Goal: Information Seeking & Learning: Learn about a topic

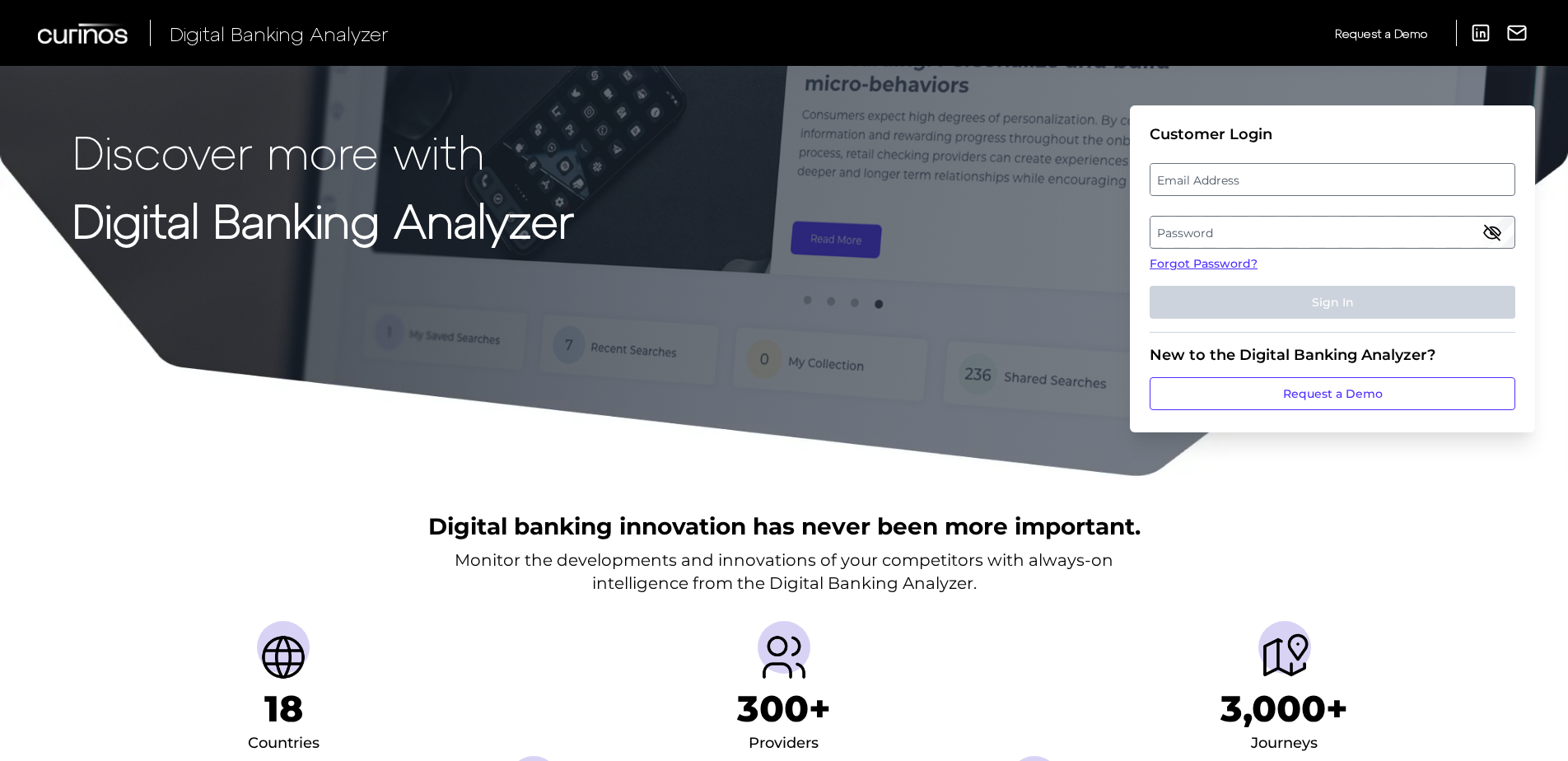
click at [1206, 181] on label "Email Address" at bounding box center [1332, 179] width 363 height 29
click at [1206, 181] on input "email" at bounding box center [1332, 179] width 365 height 33
type input "[PERSON_NAME][EMAIL_ADDRESS][PERSON_NAME][DOMAIN_NAME]"
click at [1187, 232] on label "Password" at bounding box center [1332, 232] width 363 height 29
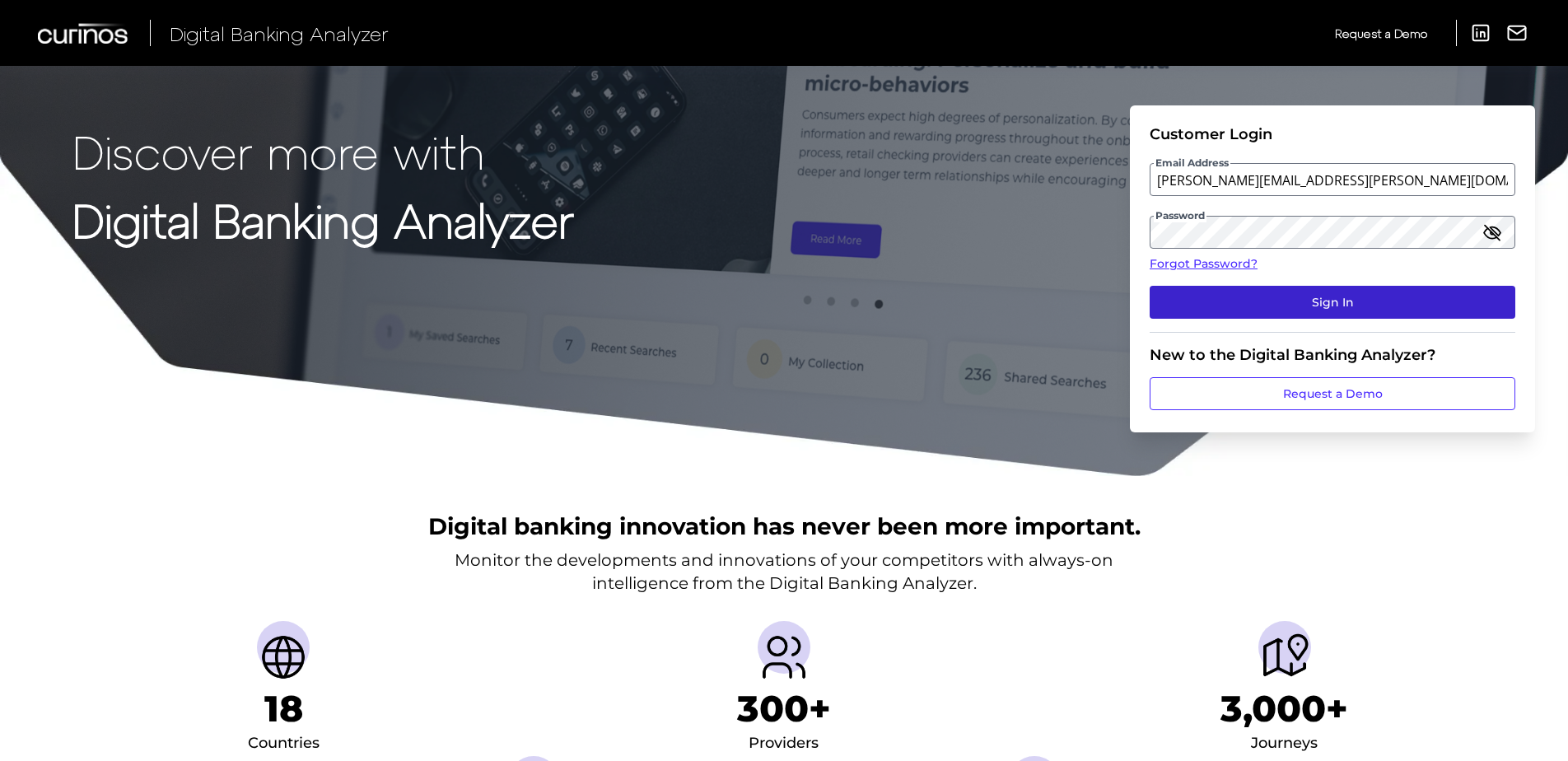
drag, startPoint x: 1284, startPoint y: 292, endPoint x: 1276, endPoint y: 296, distance: 8.9
click at [1282, 295] on button "Sign In" at bounding box center [1332, 302] width 365 height 33
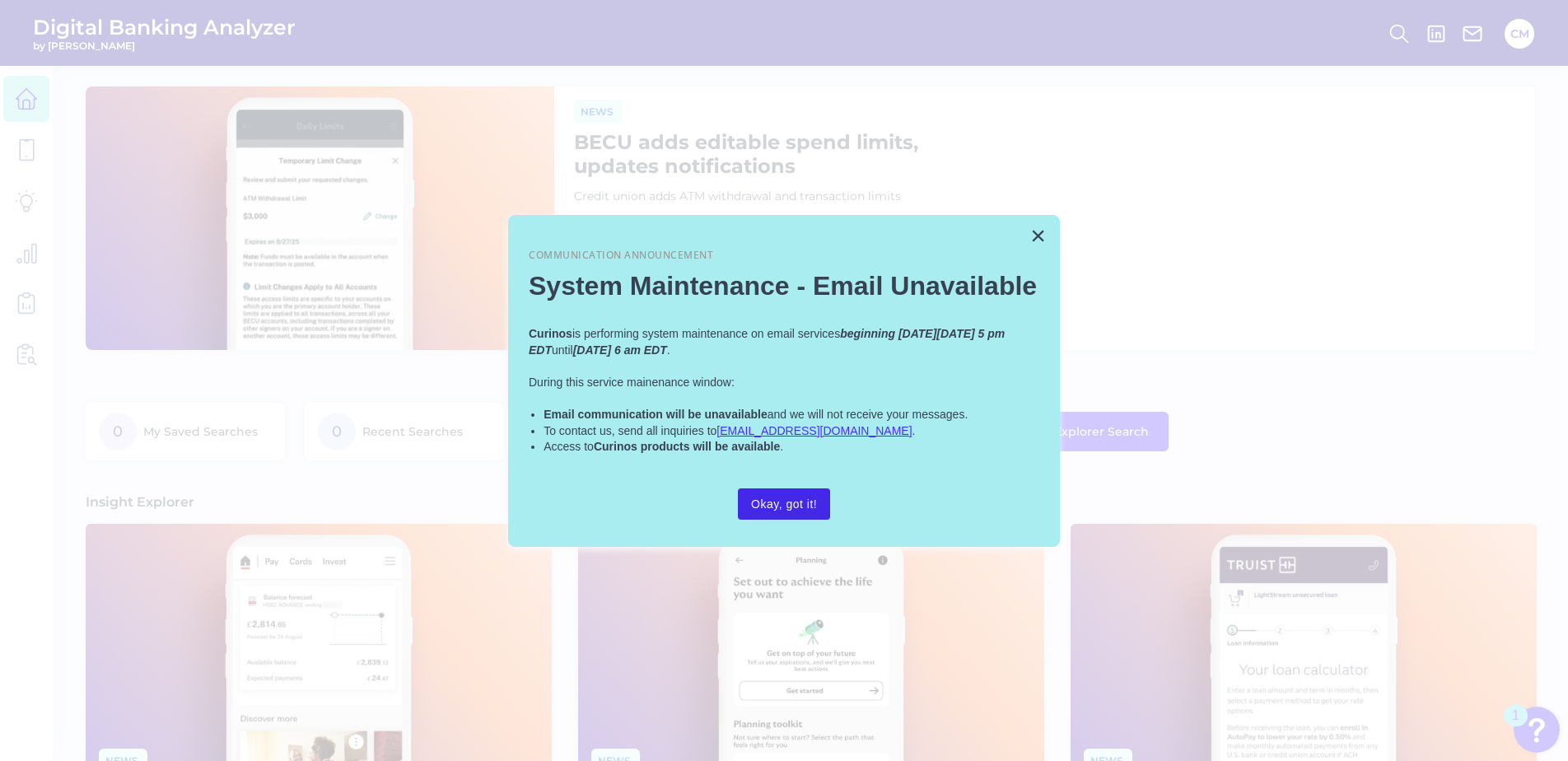
click at [791, 514] on button "Okay, got it!" at bounding box center [784, 503] width 92 height 31
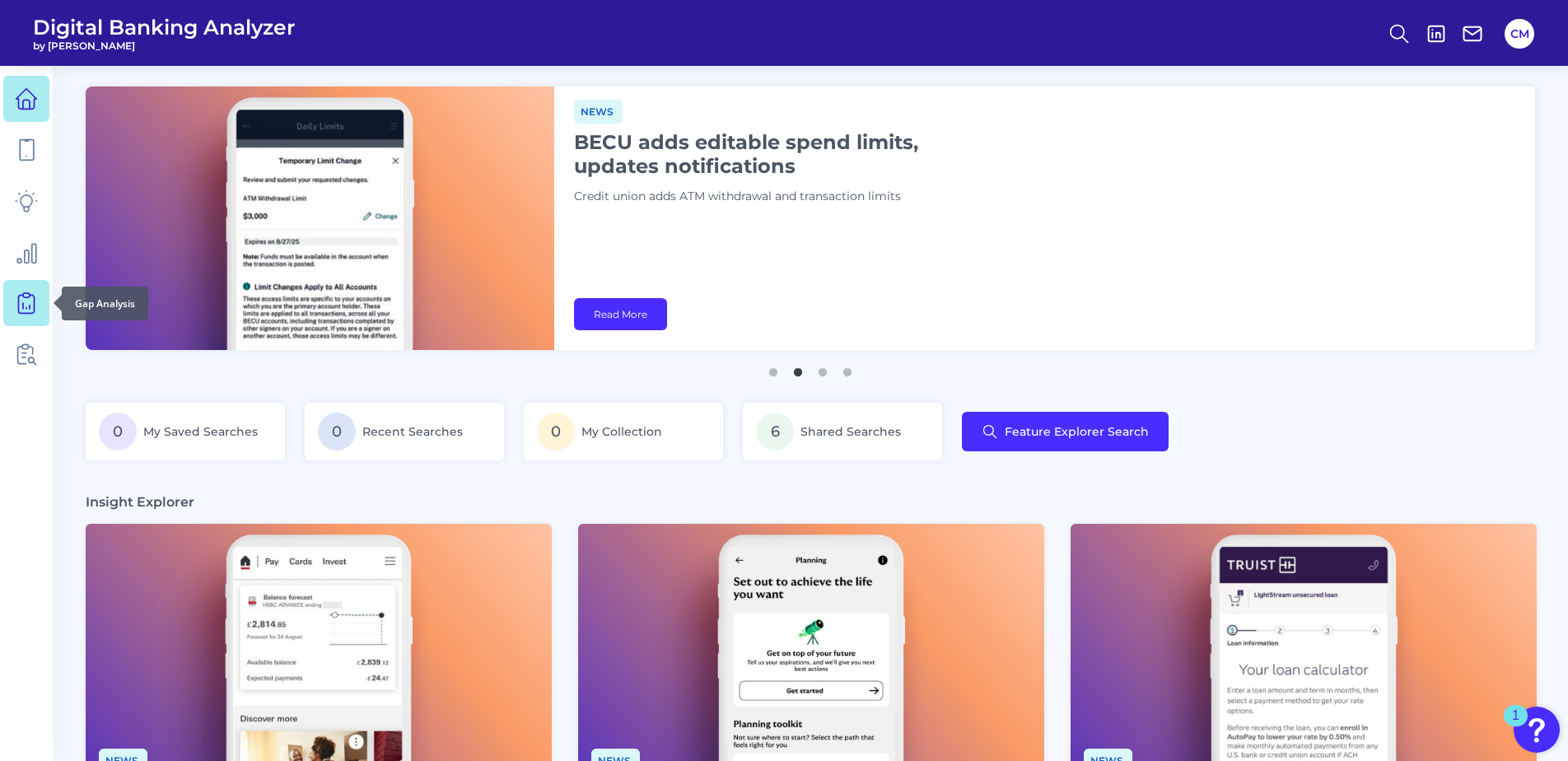
click at [21, 307] on icon at bounding box center [27, 304] width 23 height 23
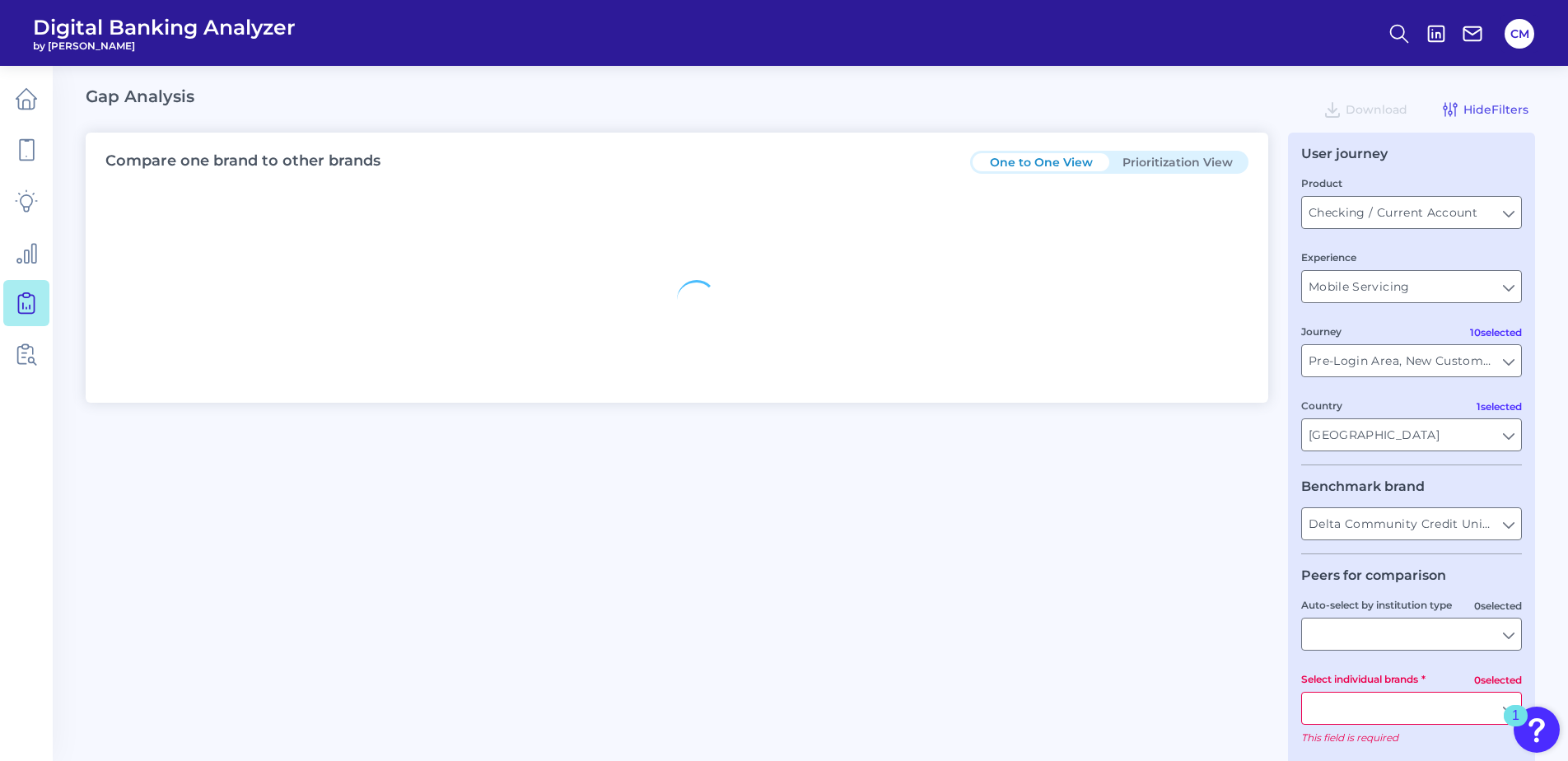
type input "All Countries"
type input "All Journeys"
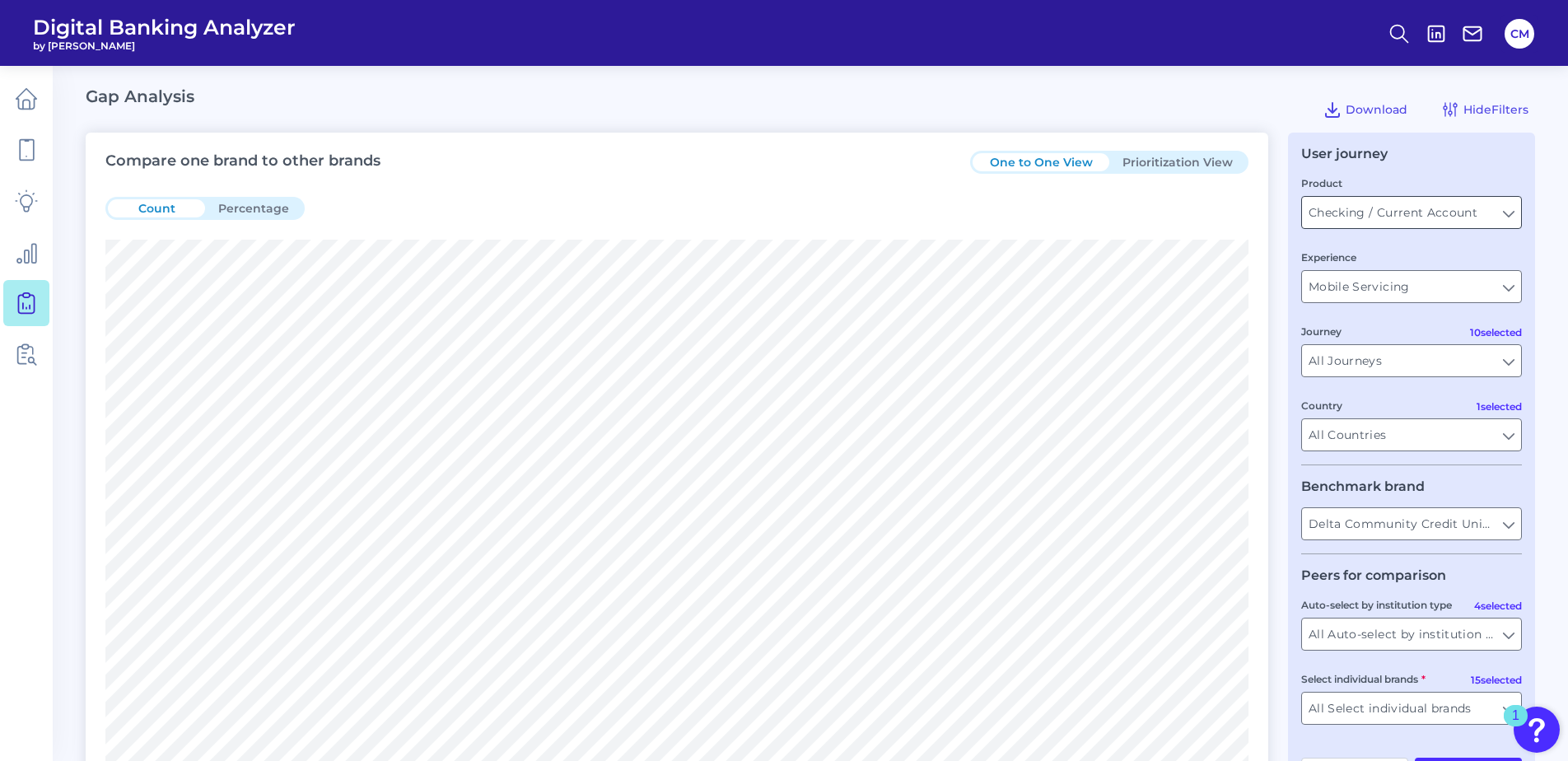
click at [1350, 217] on input "Checking / Current Account" at bounding box center [1412, 212] width 219 height 31
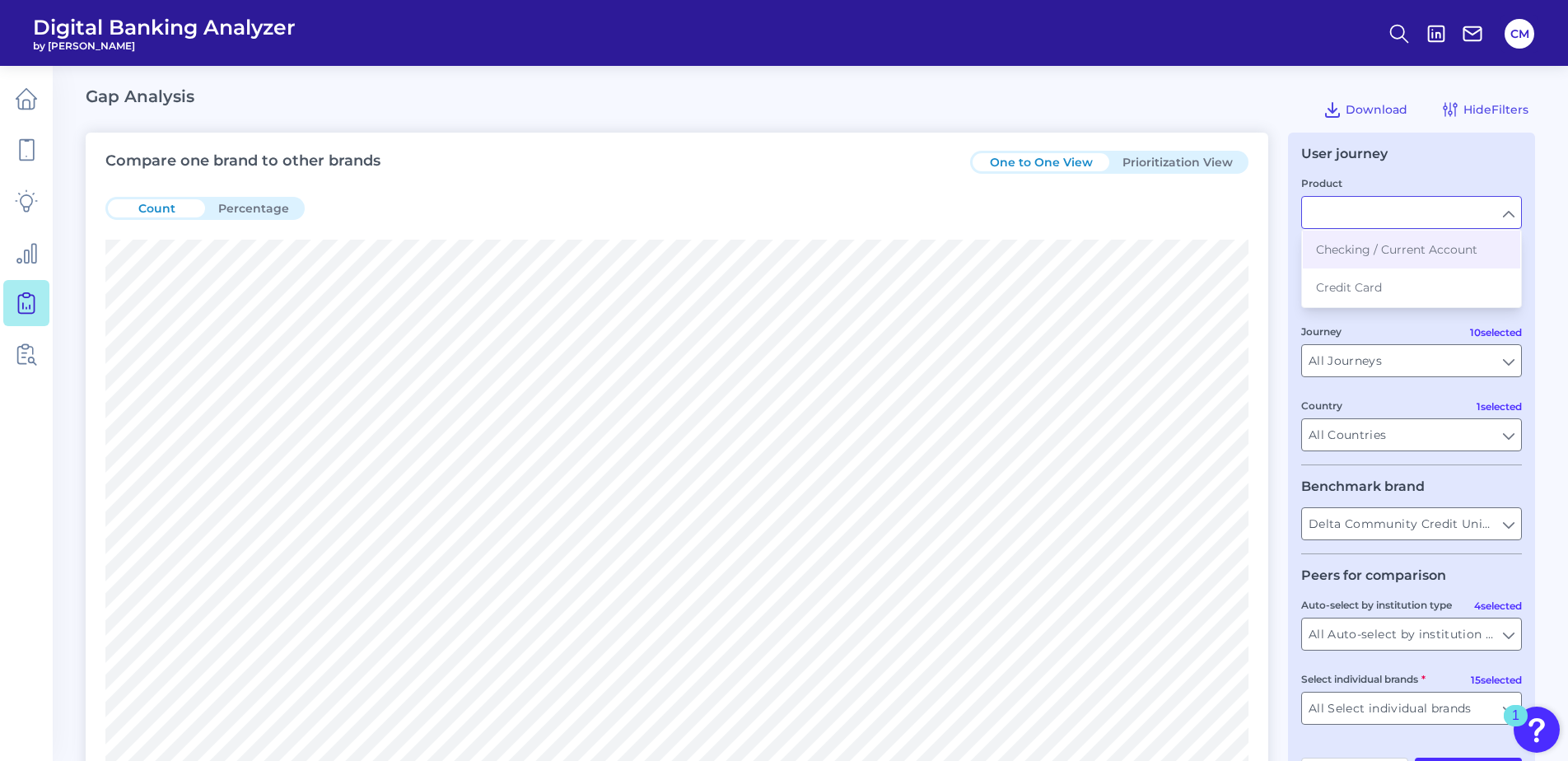
click at [1461, 167] on div "User journey Product Checking / Current Account Credit Card Experience Mobile S…" at bounding box center [1411, 464] width 247 height 662
type input "Checking / Current Account"
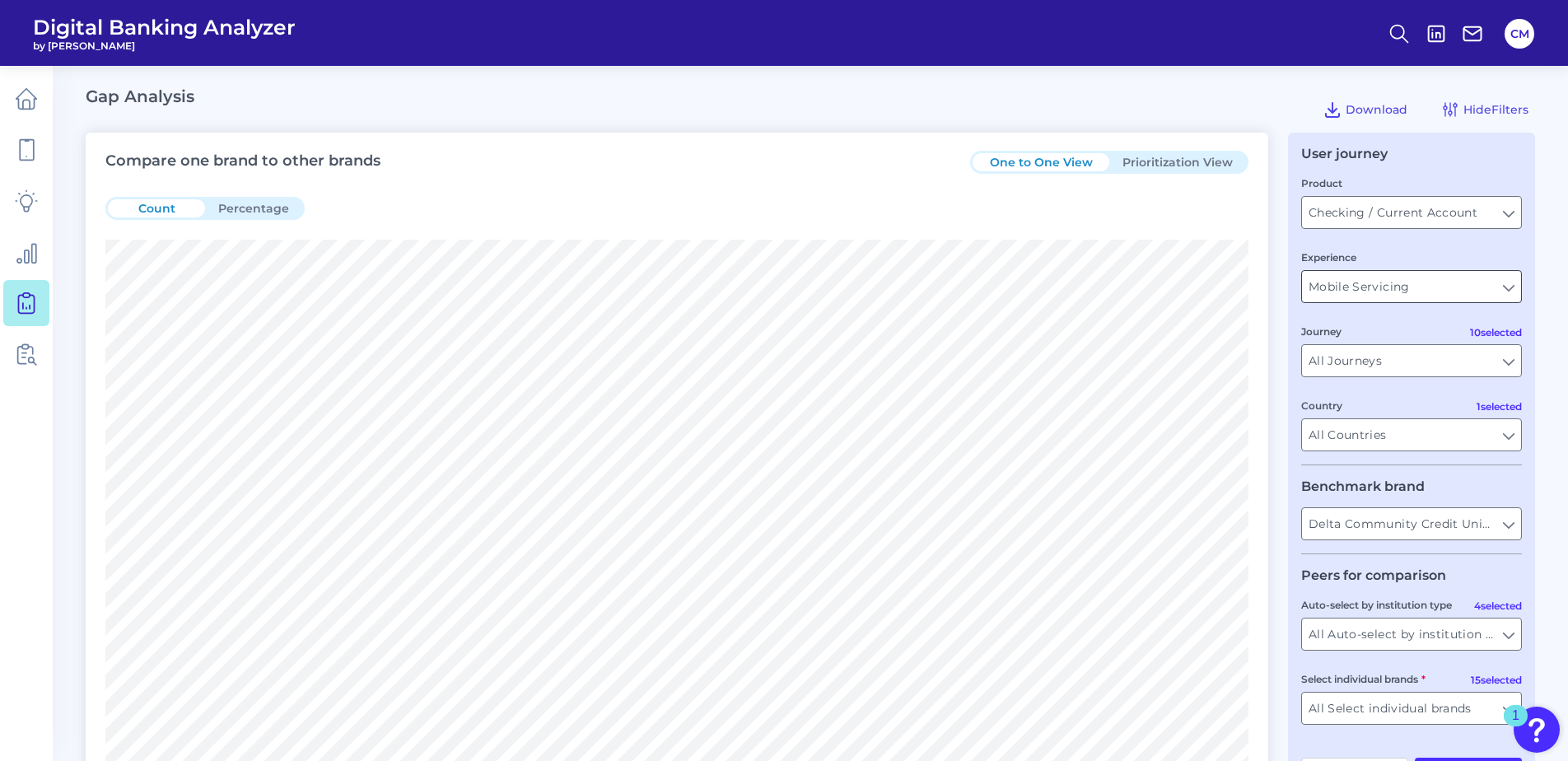
click at [1382, 284] on input "Mobile Servicing" at bounding box center [1412, 286] width 219 height 31
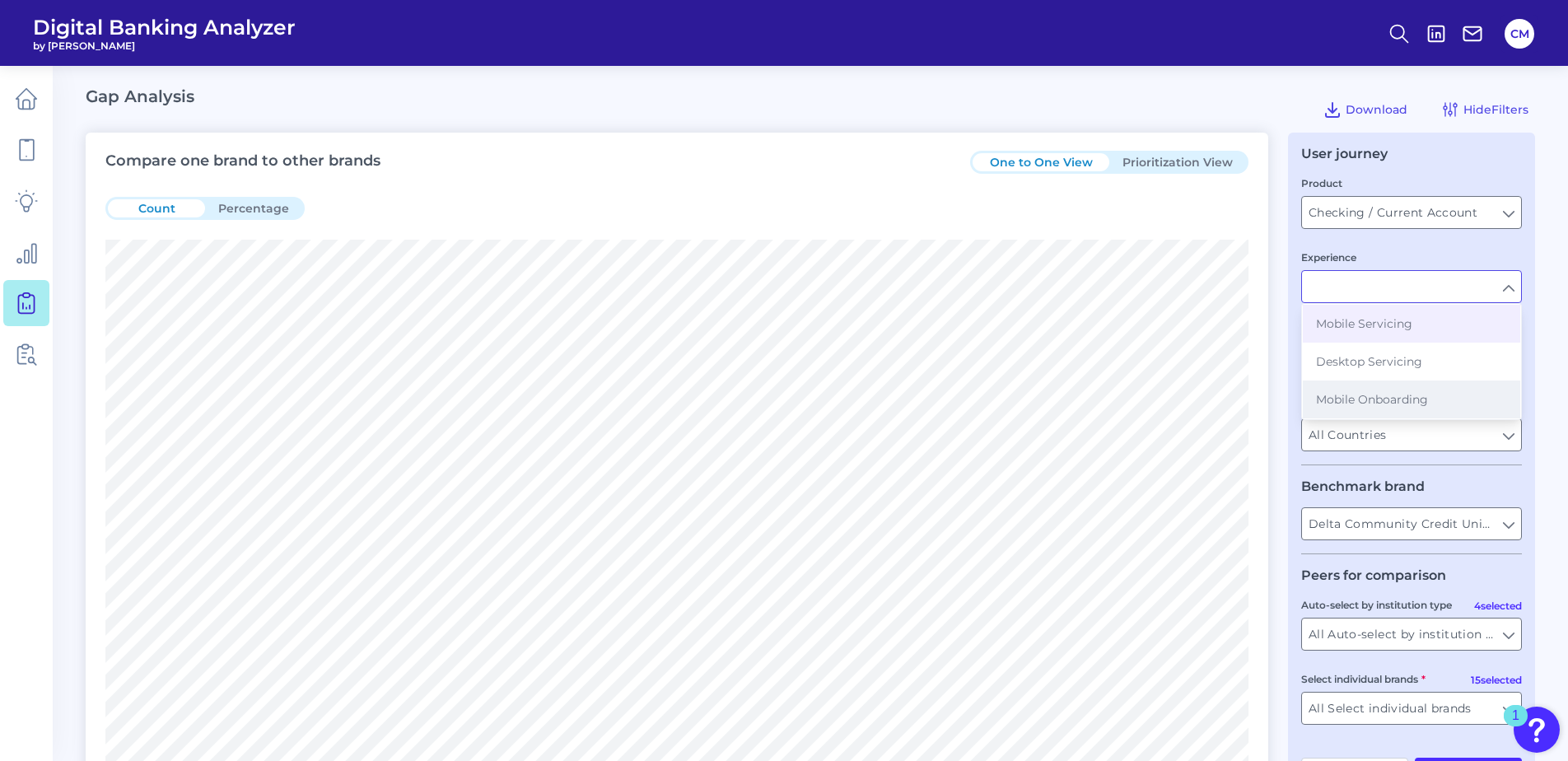
click at [1400, 394] on span "Mobile Onboarding" at bounding box center [1372, 400] width 112 height 15
type input "Mobile Onboarding"
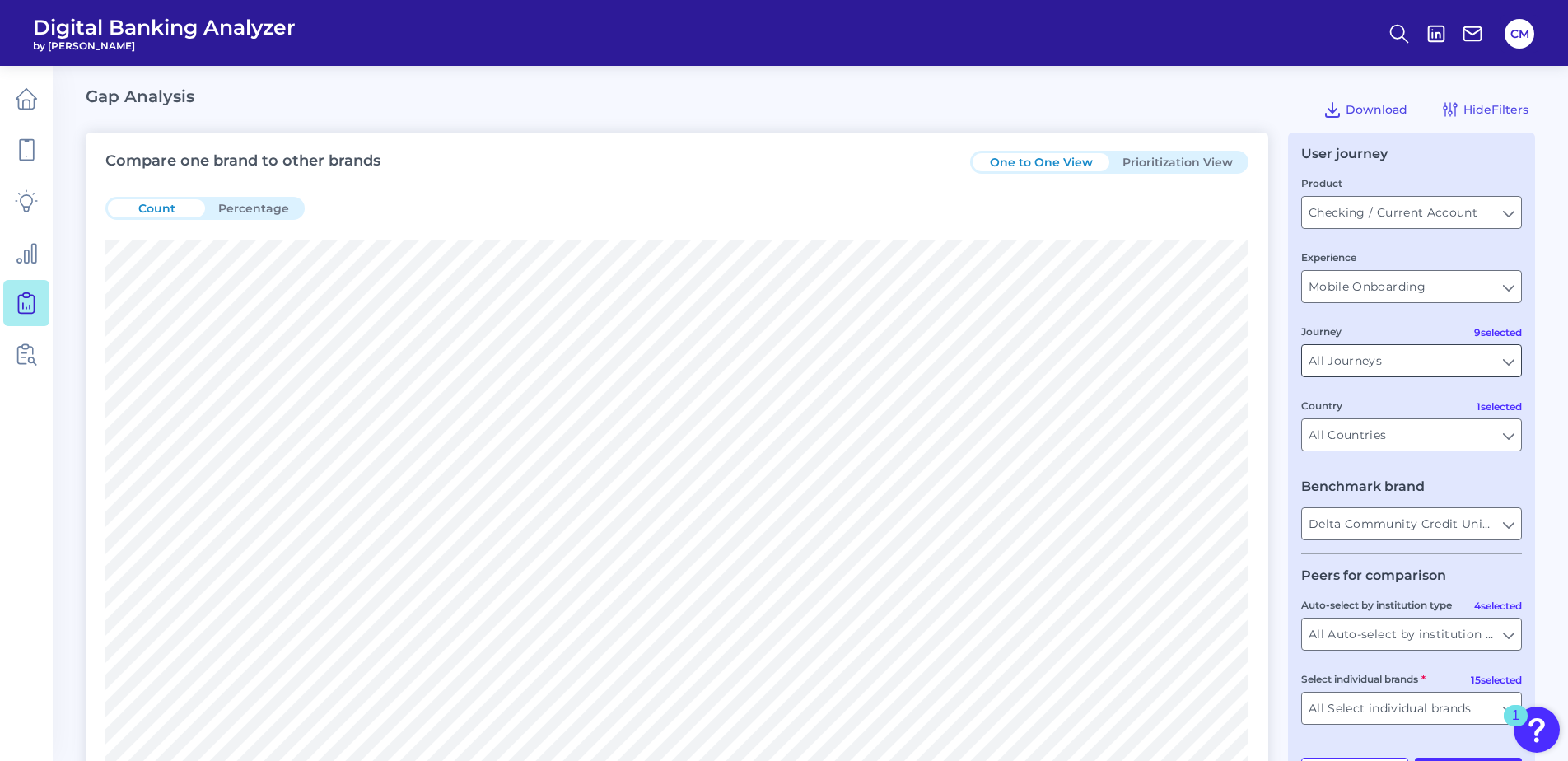
click at [1341, 372] on input "All Journeys" at bounding box center [1412, 360] width 219 height 31
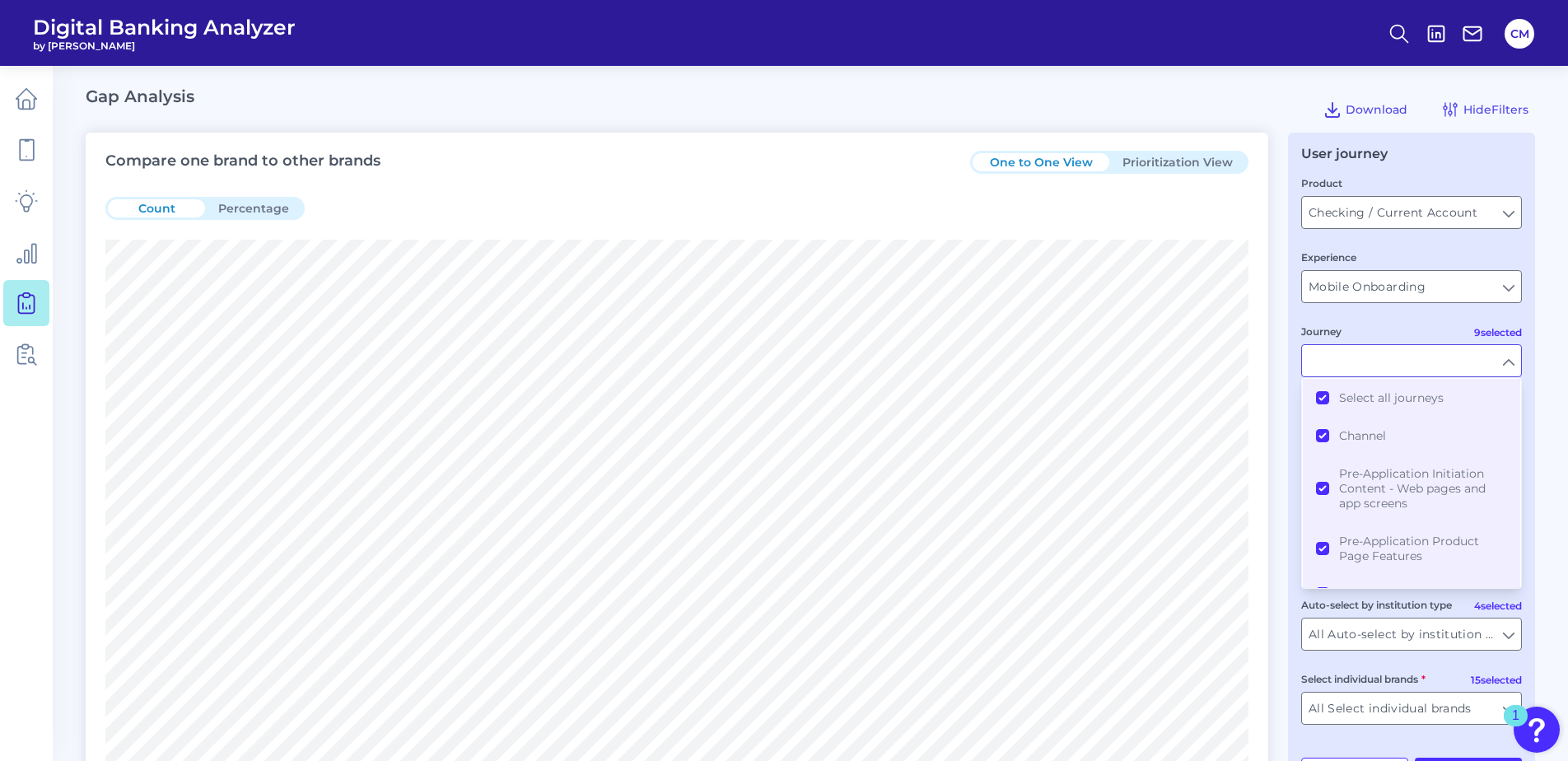
click at [1350, 364] on input "Journey" at bounding box center [1412, 360] width 219 height 31
type input "All Journeys"
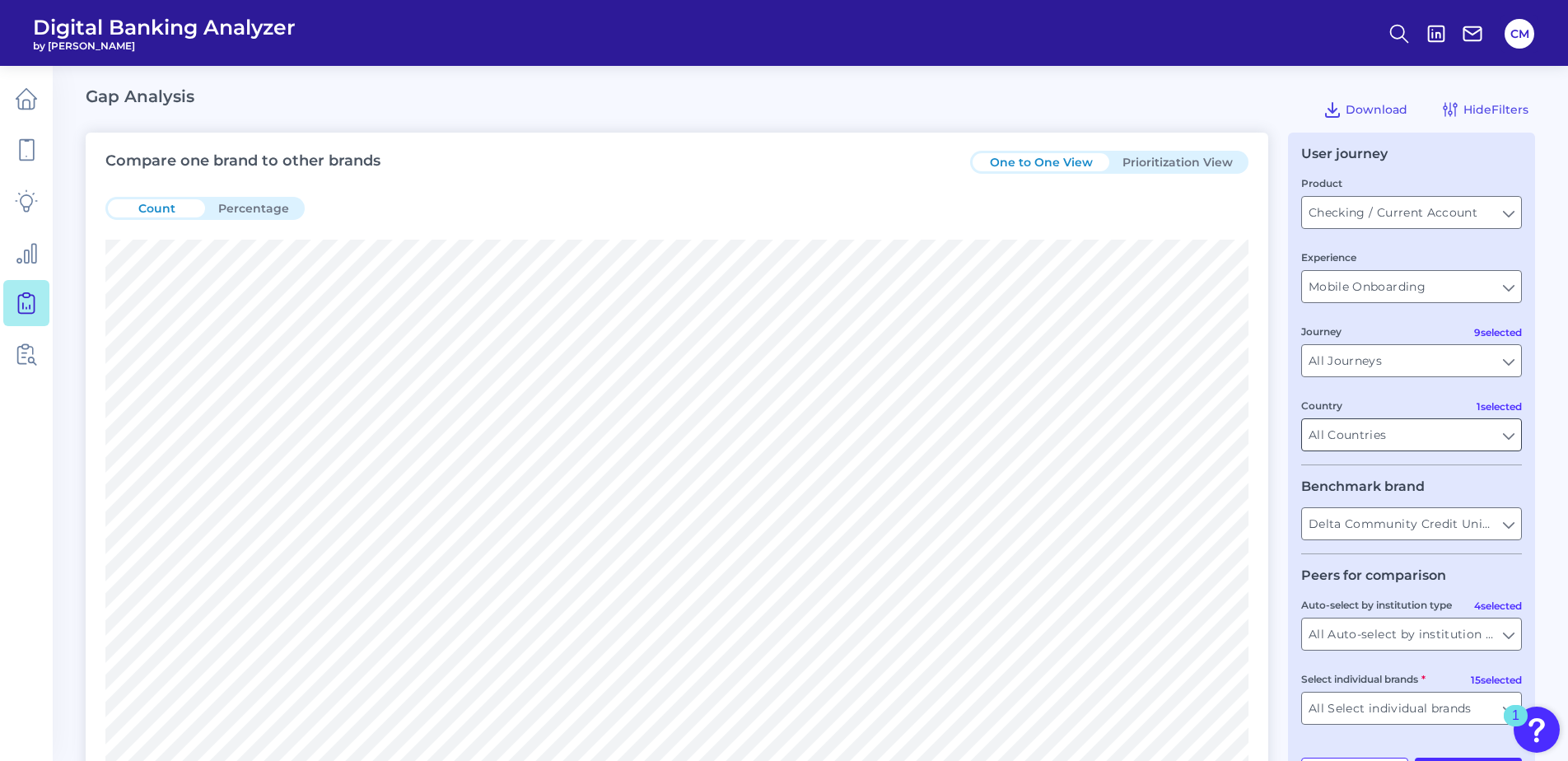
click at [1434, 434] on input "All Countries" at bounding box center [1412, 434] width 219 height 31
click at [1521, 430] on div at bounding box center [1412, 434] width 221 height 33
click at [1421, 426] on input "Country" at bounding box center [1412, 434] width 219 height 31
type input "All Countries"
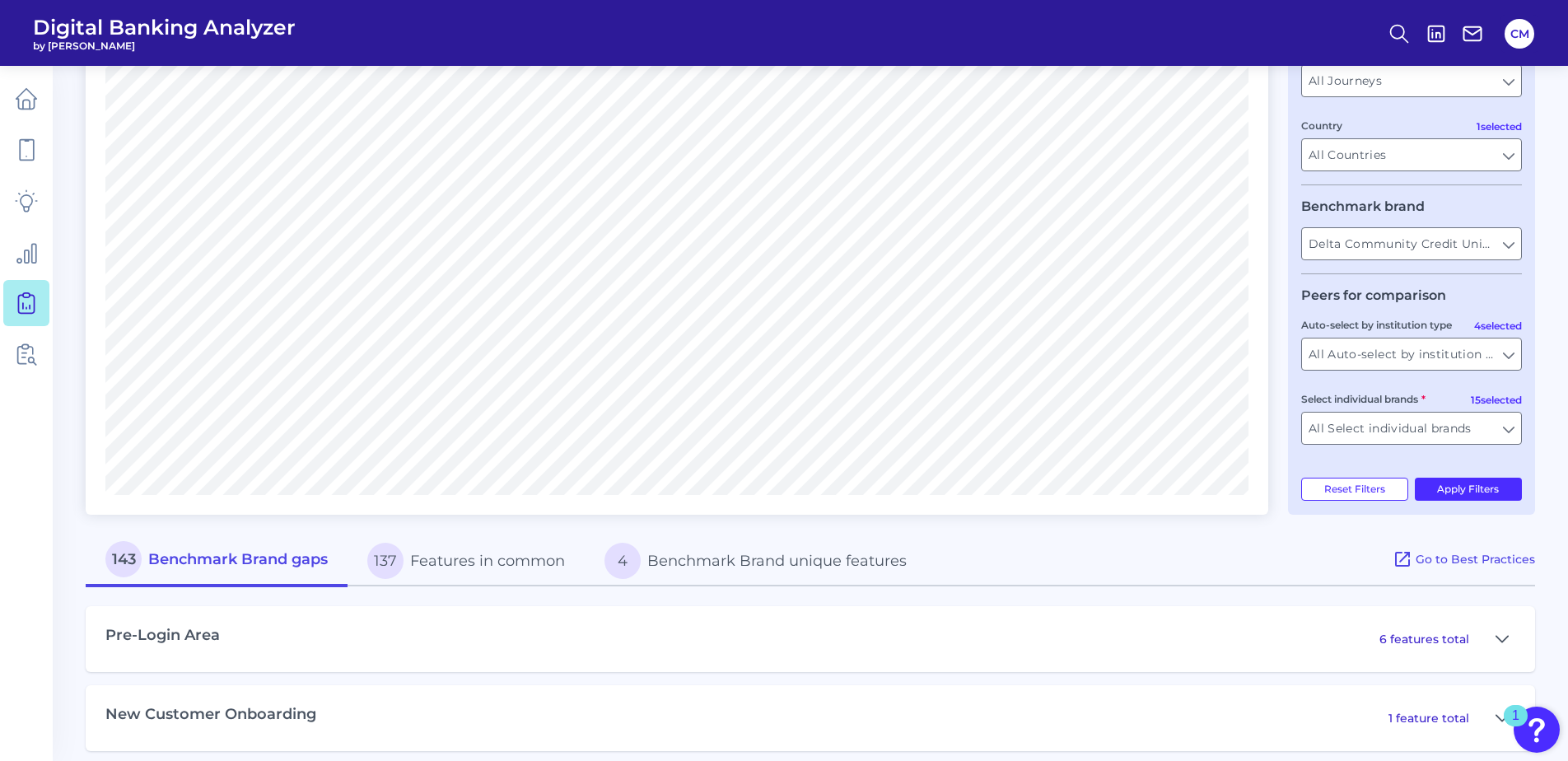
scroll to position [329, 0]
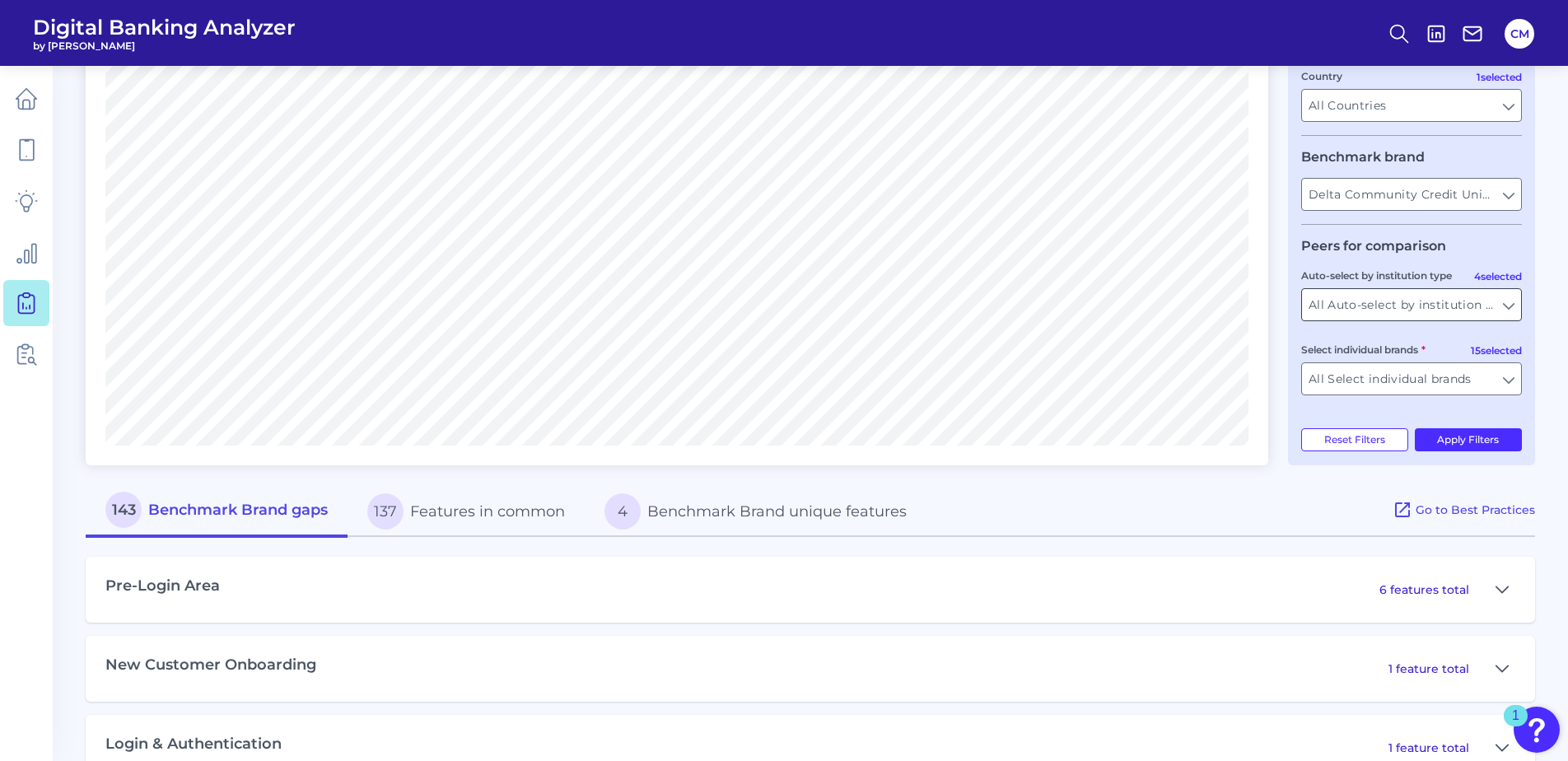
click at [1382, 304] on input "All Auto-select by institution types" at bounding box center [1412, 304] width 219 height 31
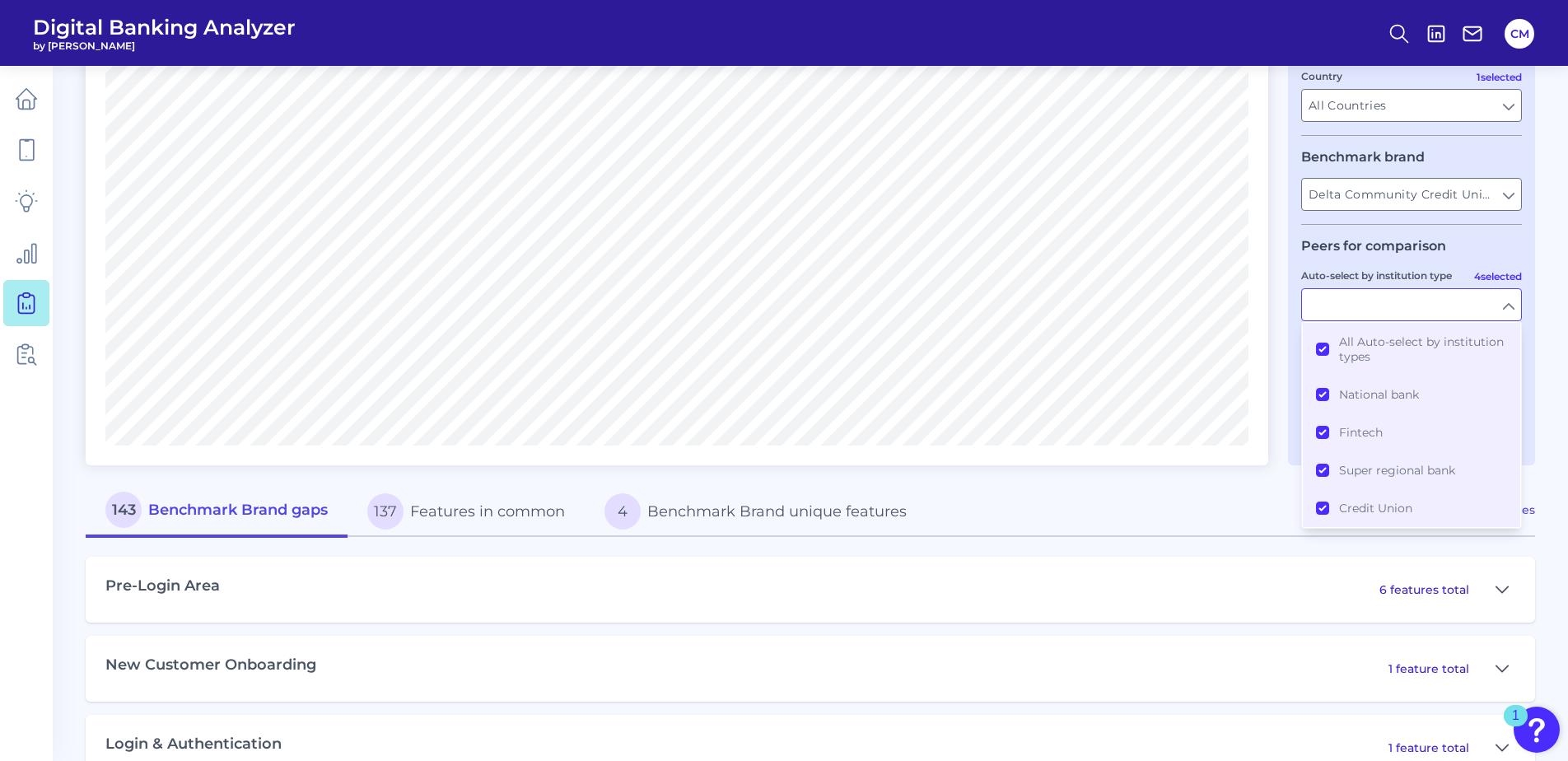
click at [1389, 311] on input "Auto-select by institution type" at bounding box center [1412, 304] width 219 height 31
type input "All Auto-select by institution types"
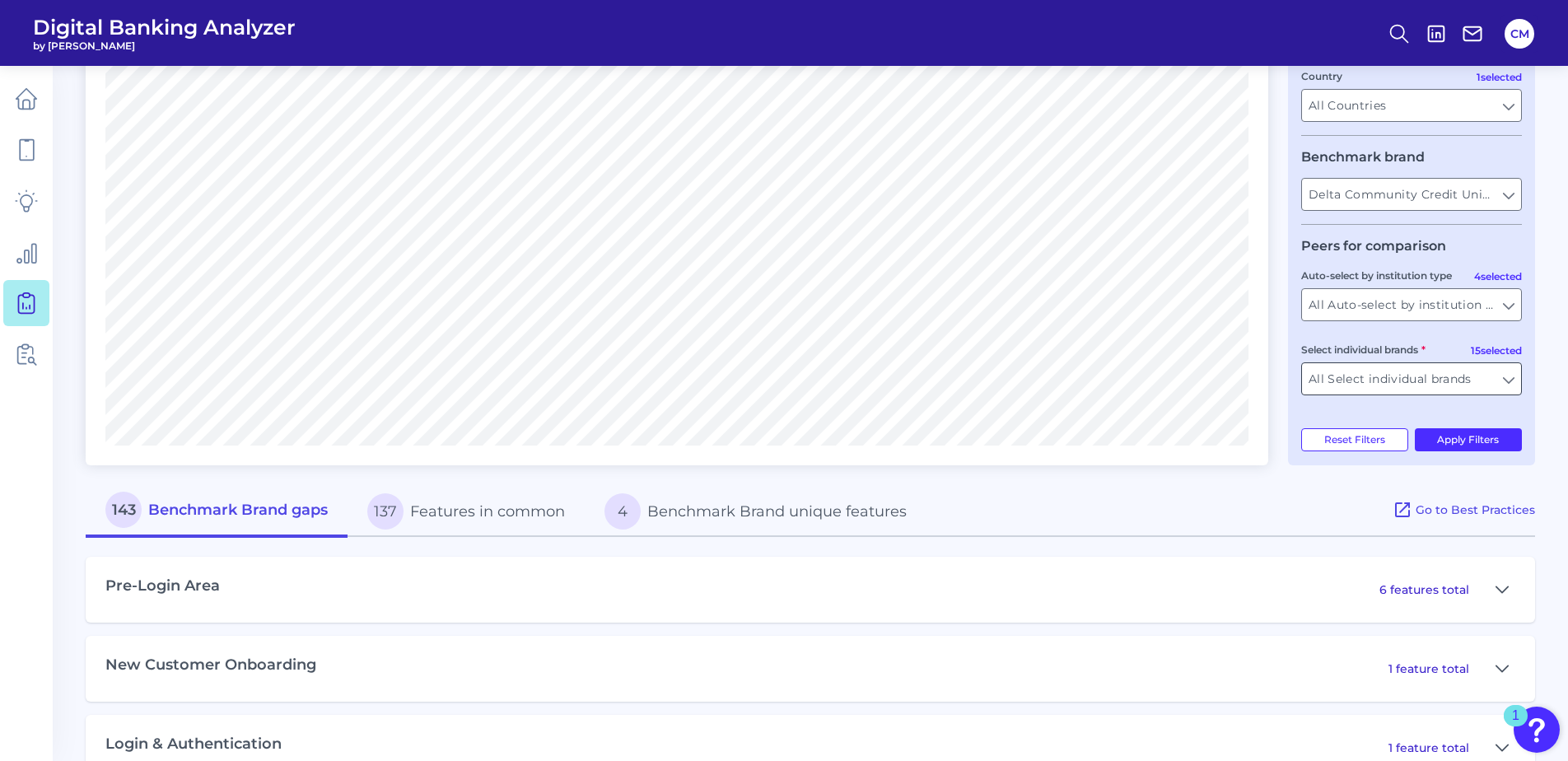
click at [1393, 381] on input "All Select individual brands" at bounding box center [1412, 378] width 219 height 31
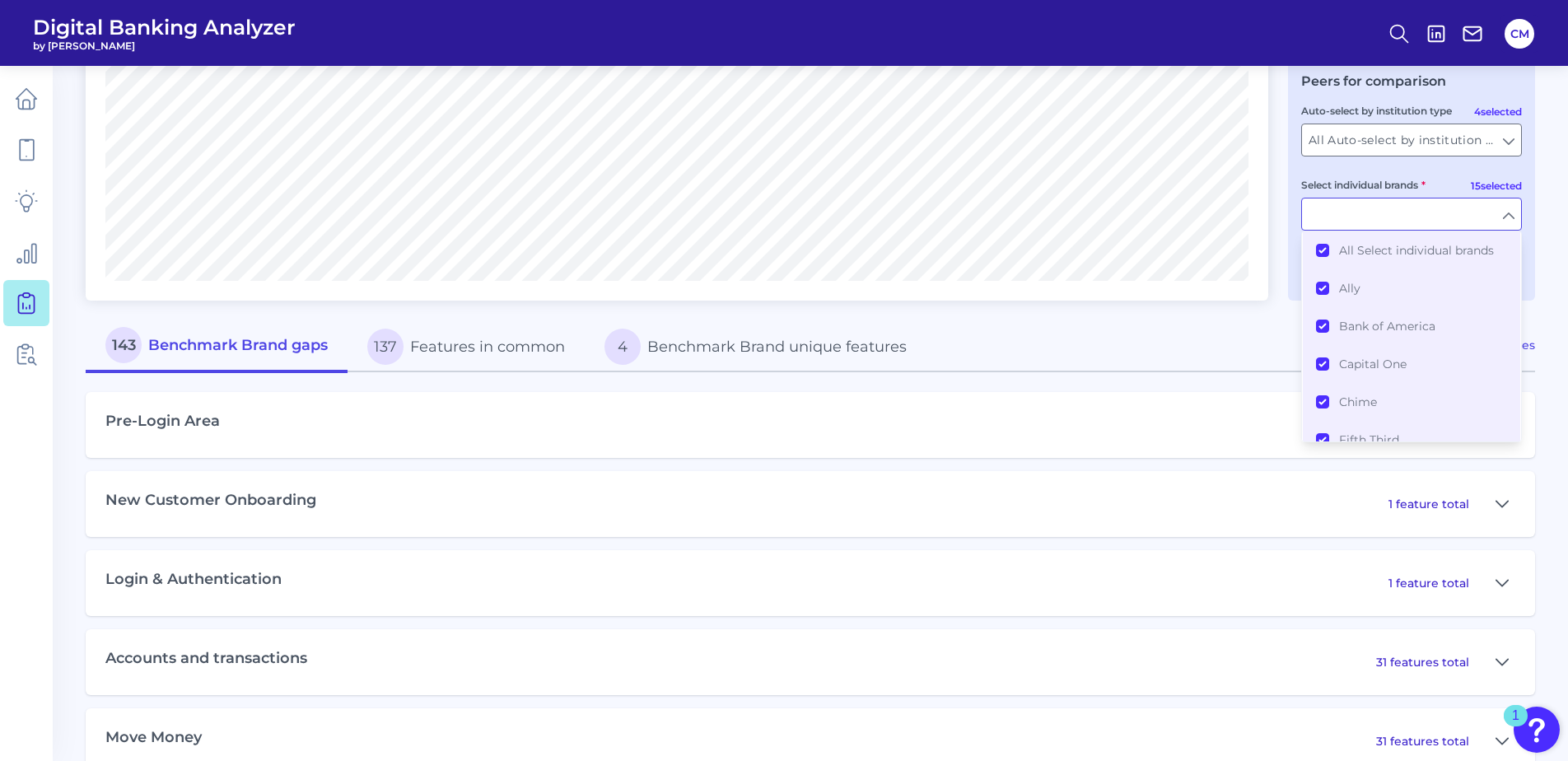
scroll to position [0, 0]
click at [1504, 210] on input "Select individual brands" at bounding box center [1412, 213] width 219 height 31
type input "All Select individual brands"
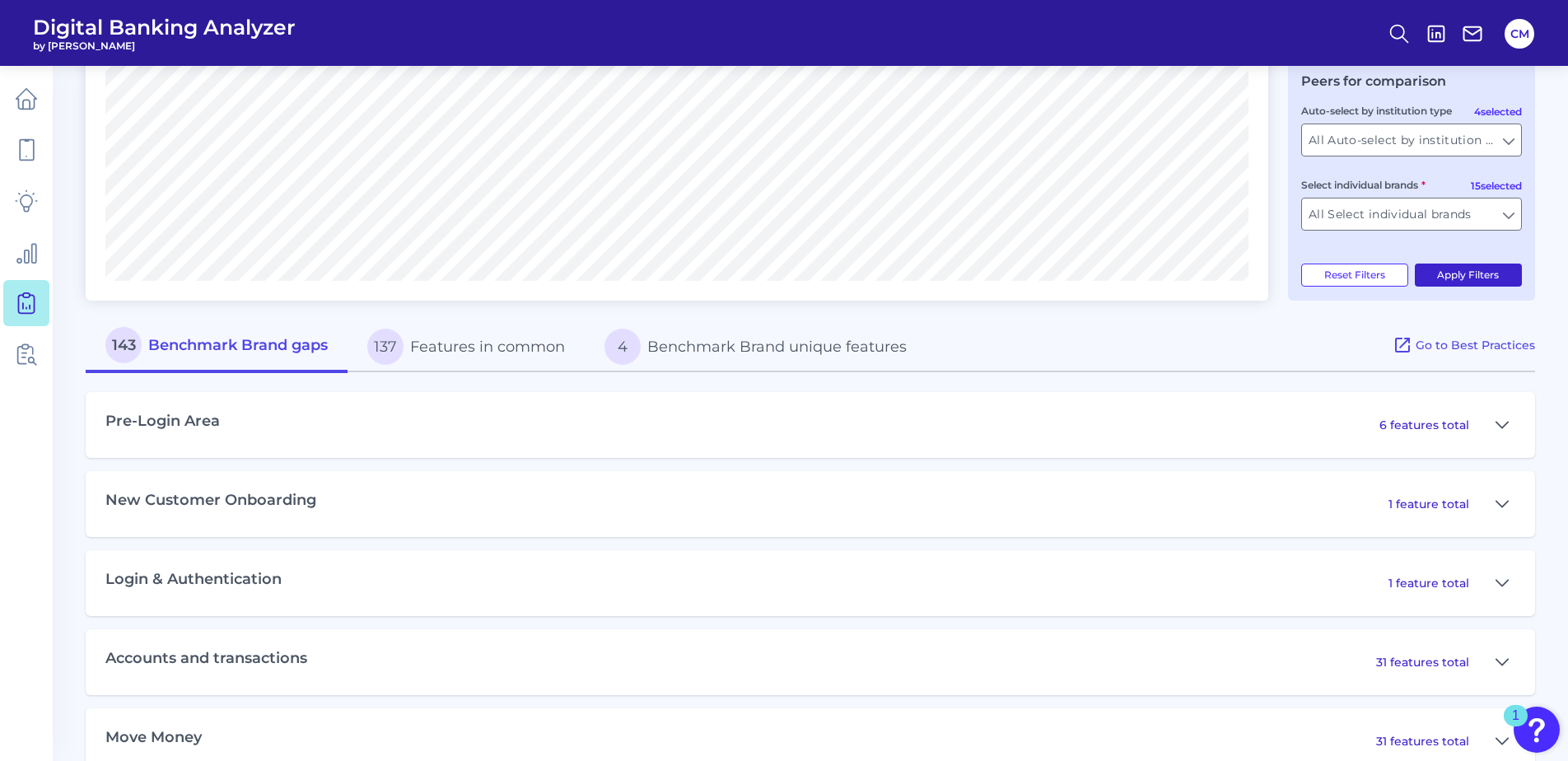
click at [1470, 274] on button "Apply Filters" at bounding box center [1468, 275] width 108 height 23
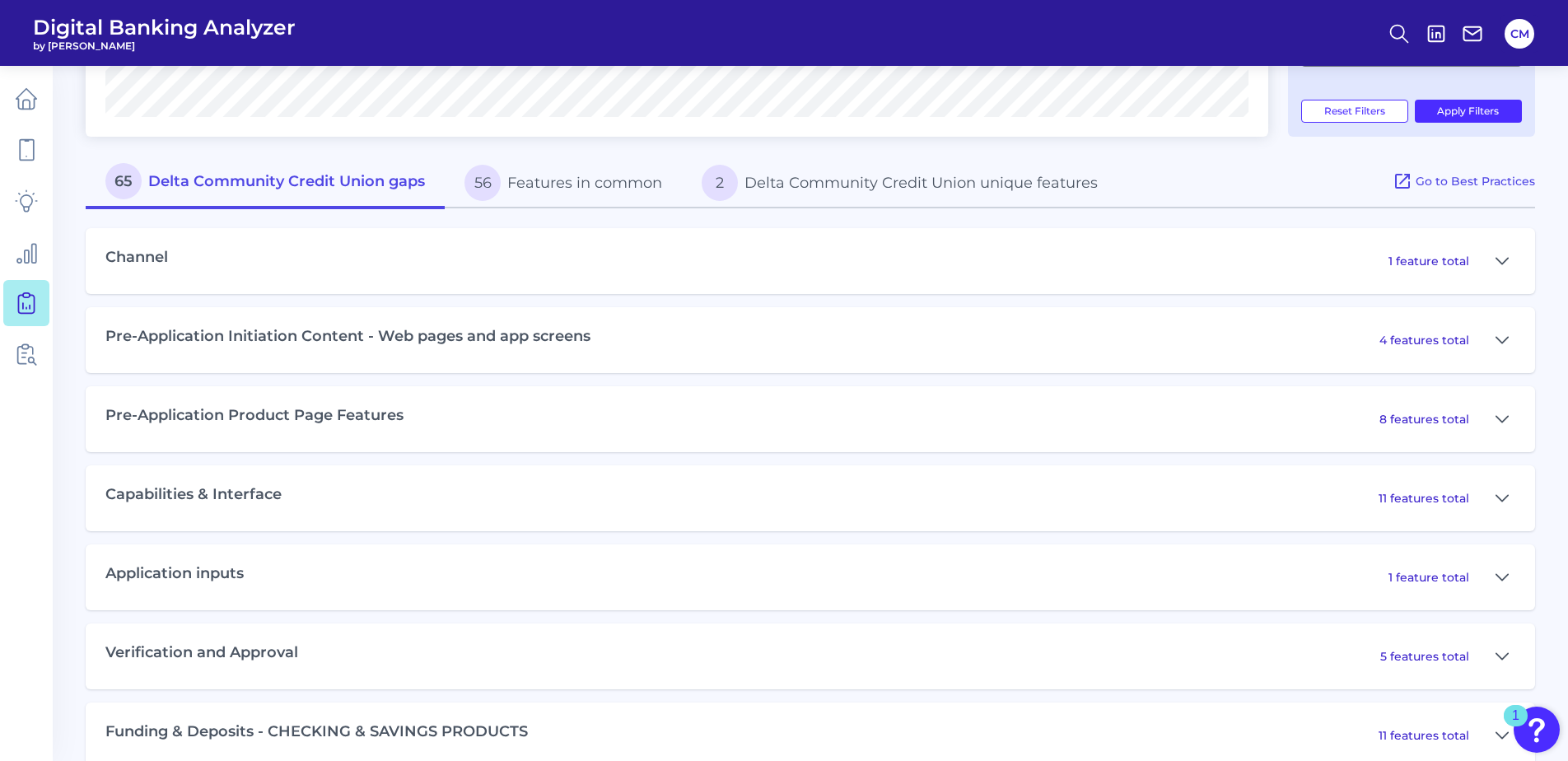
scroll to position [659, 0]
click at [1503, 254] on icon at bounding box center [1503, 260] width 13 height 20
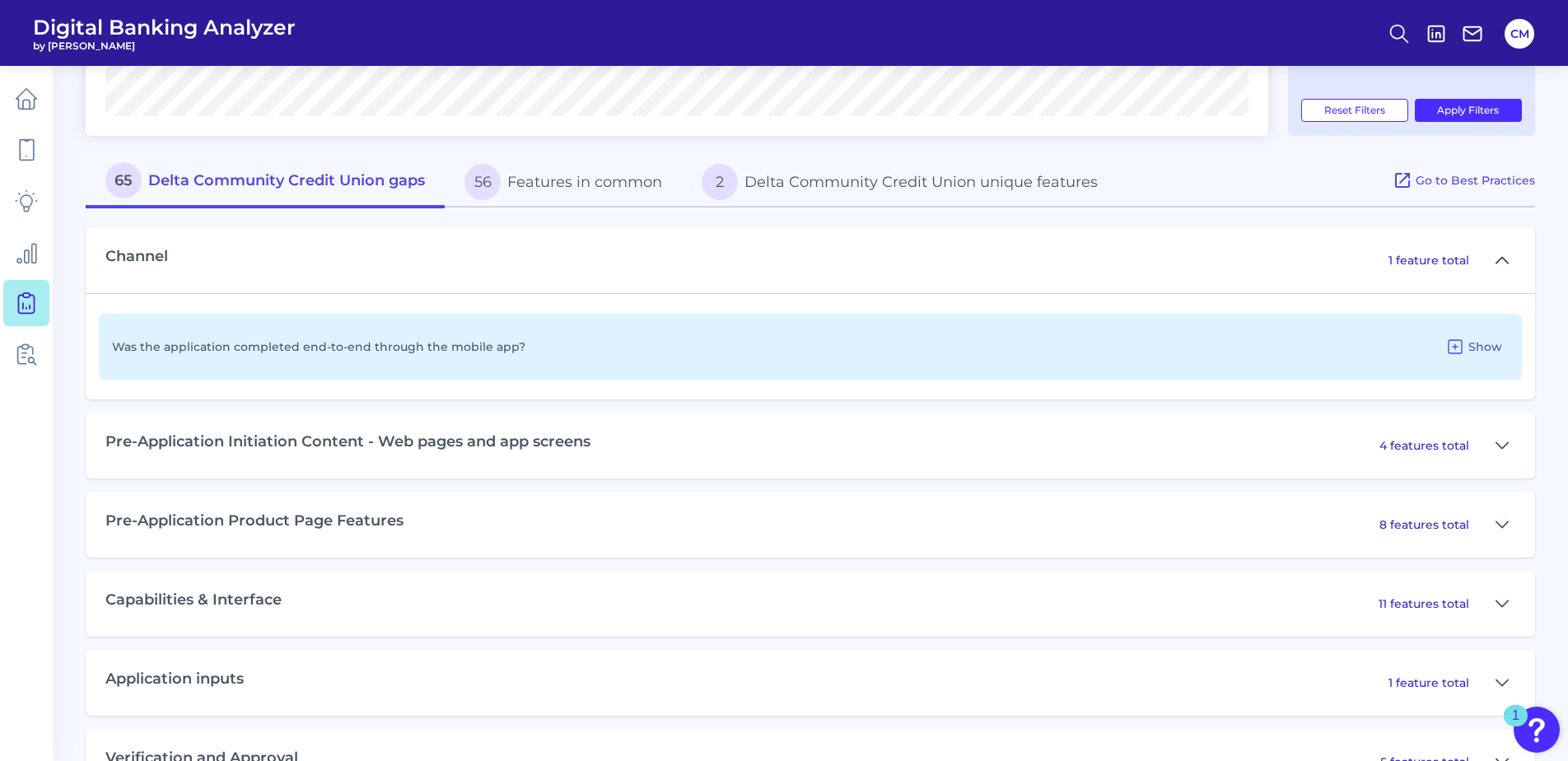
click at [1502, 254] on icon at bounding box center [1503, 260] width 13 height 20
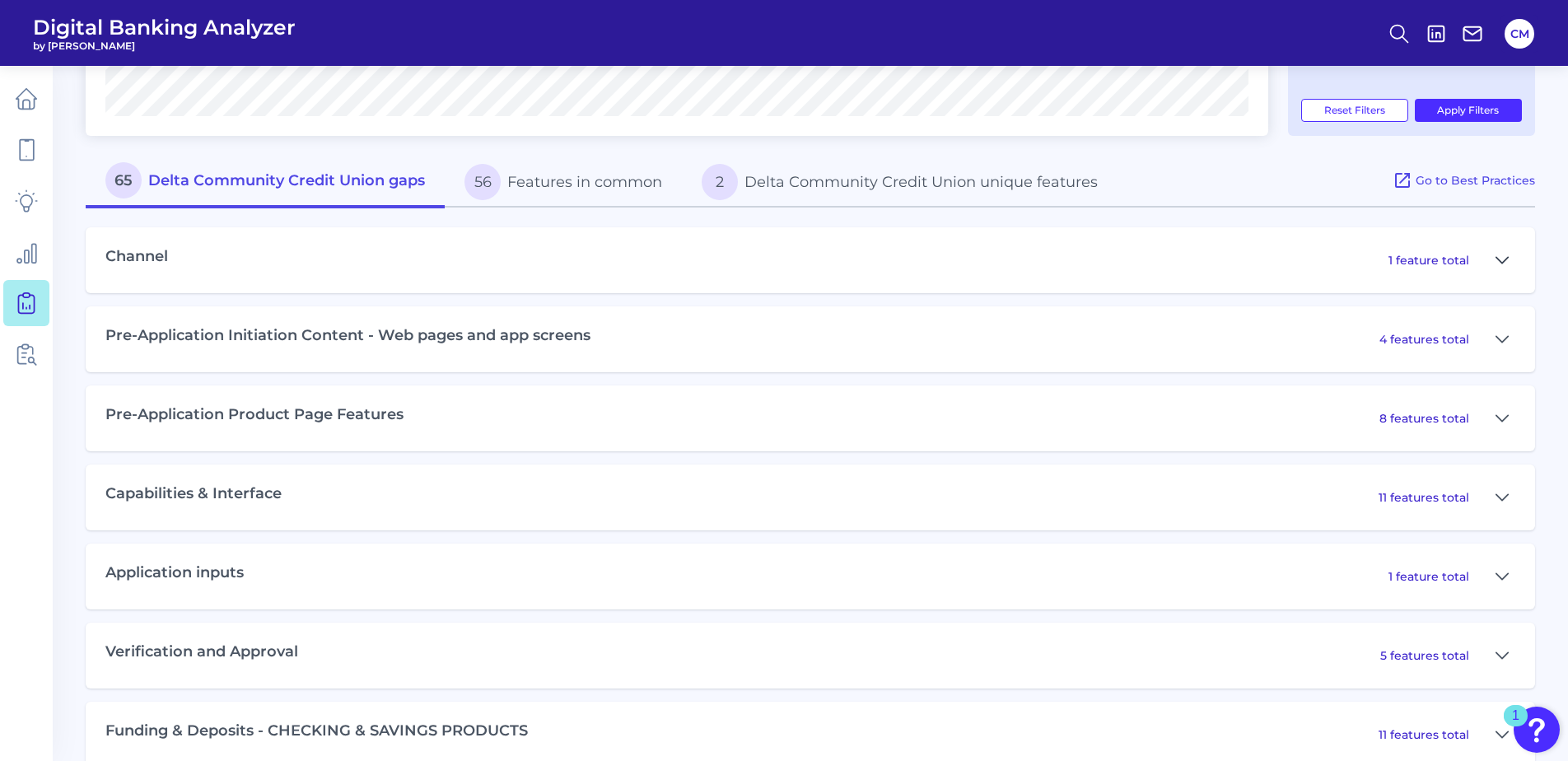
click at [1499, 263] on icon at bounding box center [1503, 260] width 13 height 20
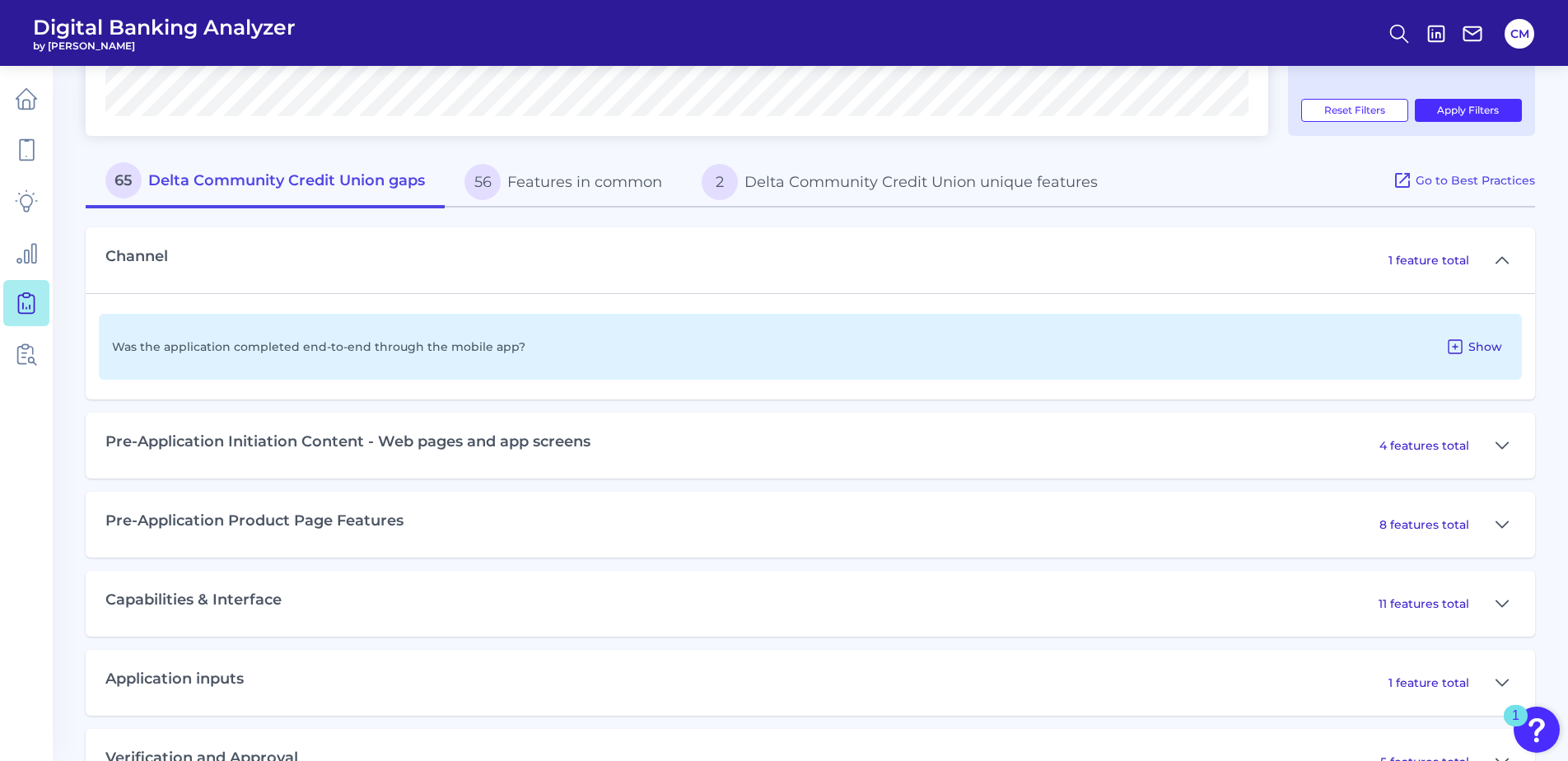
click at [1477, 347] on span "Show" at bounding box center [1485, 347] width 33 height 15
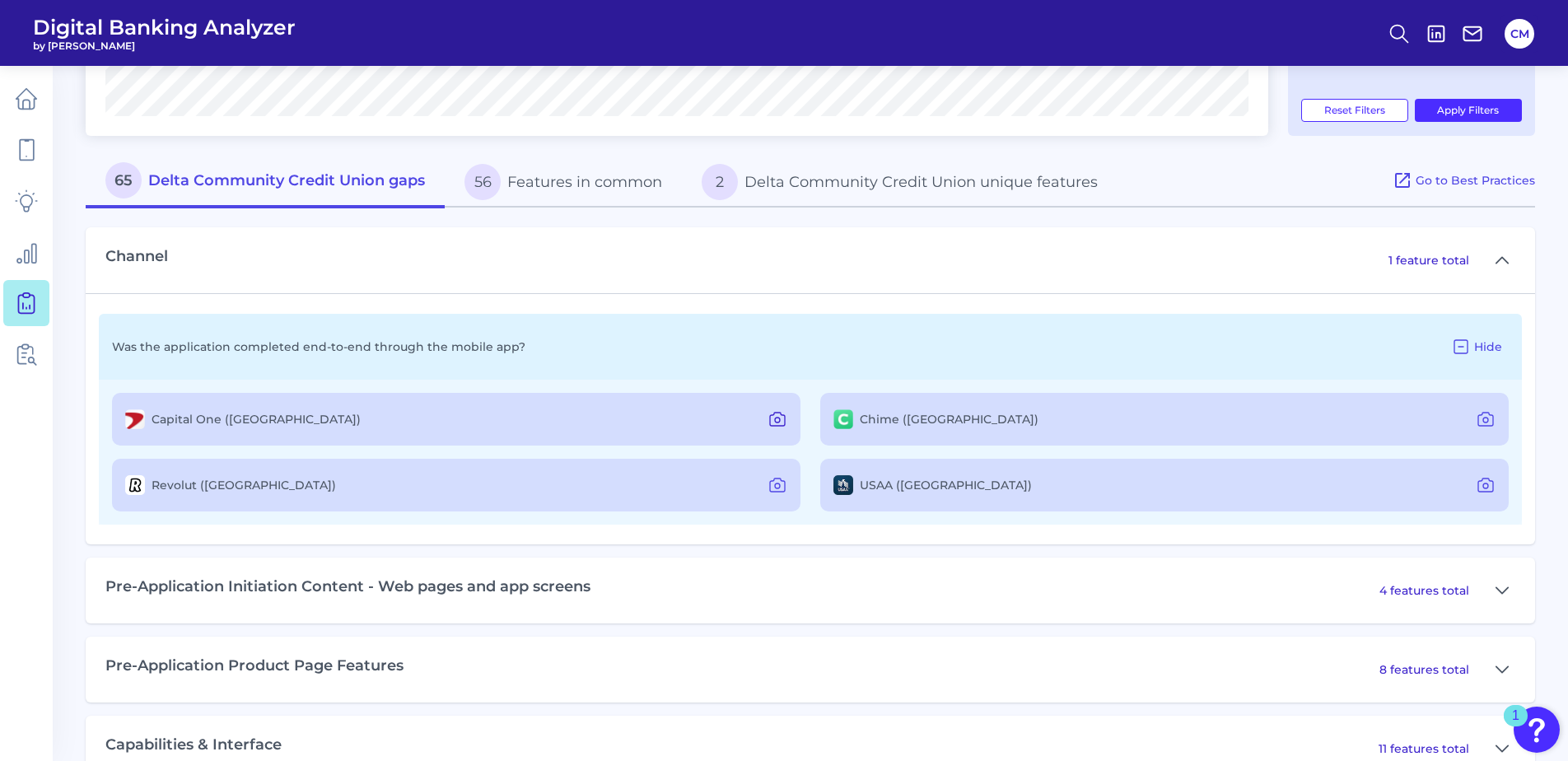
click at [775, 414] on icon at bounding box center [778, 419] width 20 height 20
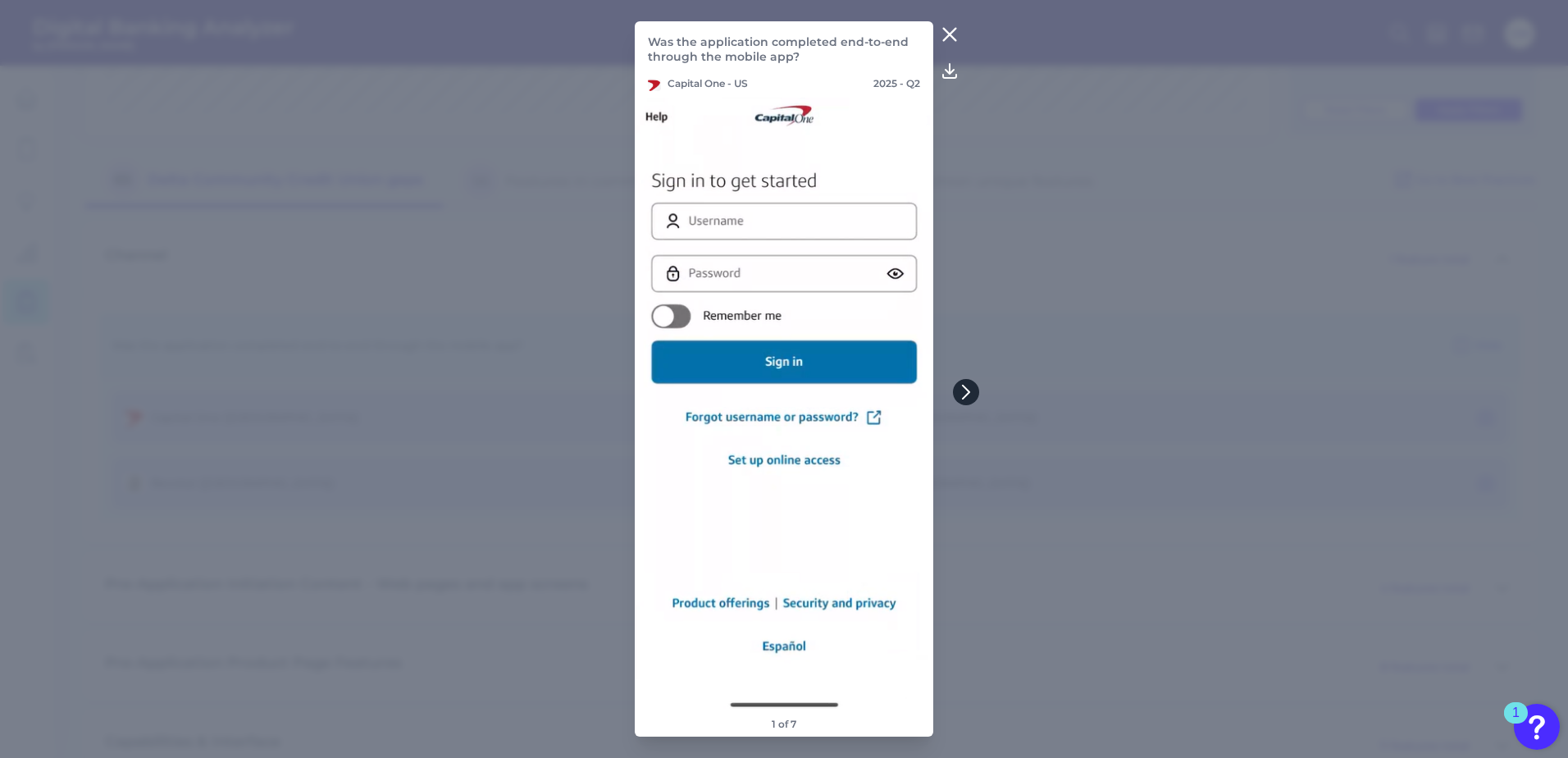
click at [958, 393] on icon at bounding box center [966, 392] width 15 height 15
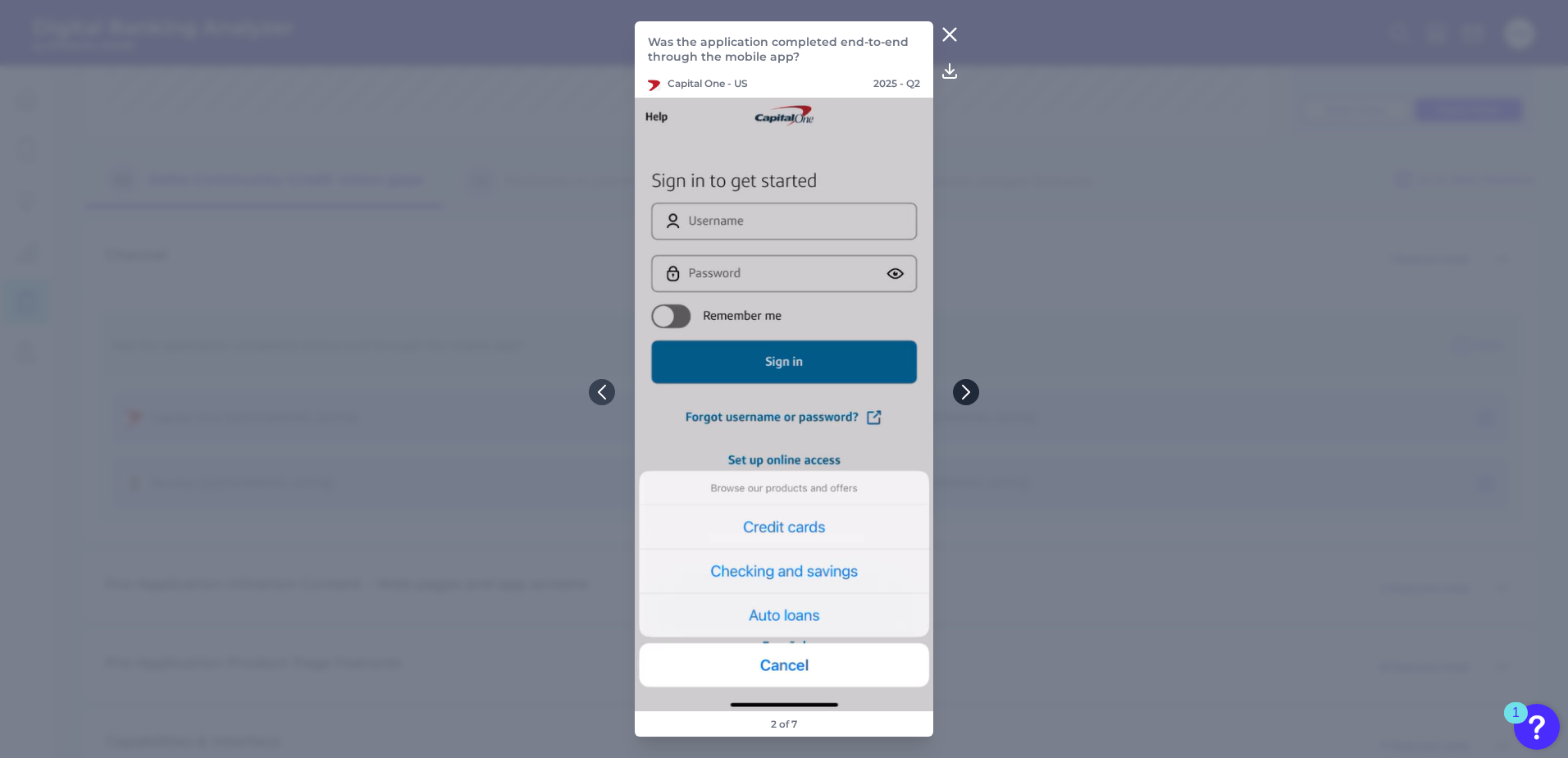
click at [958, 392] on icon at bounding box center [966, 392] width 15 height 15
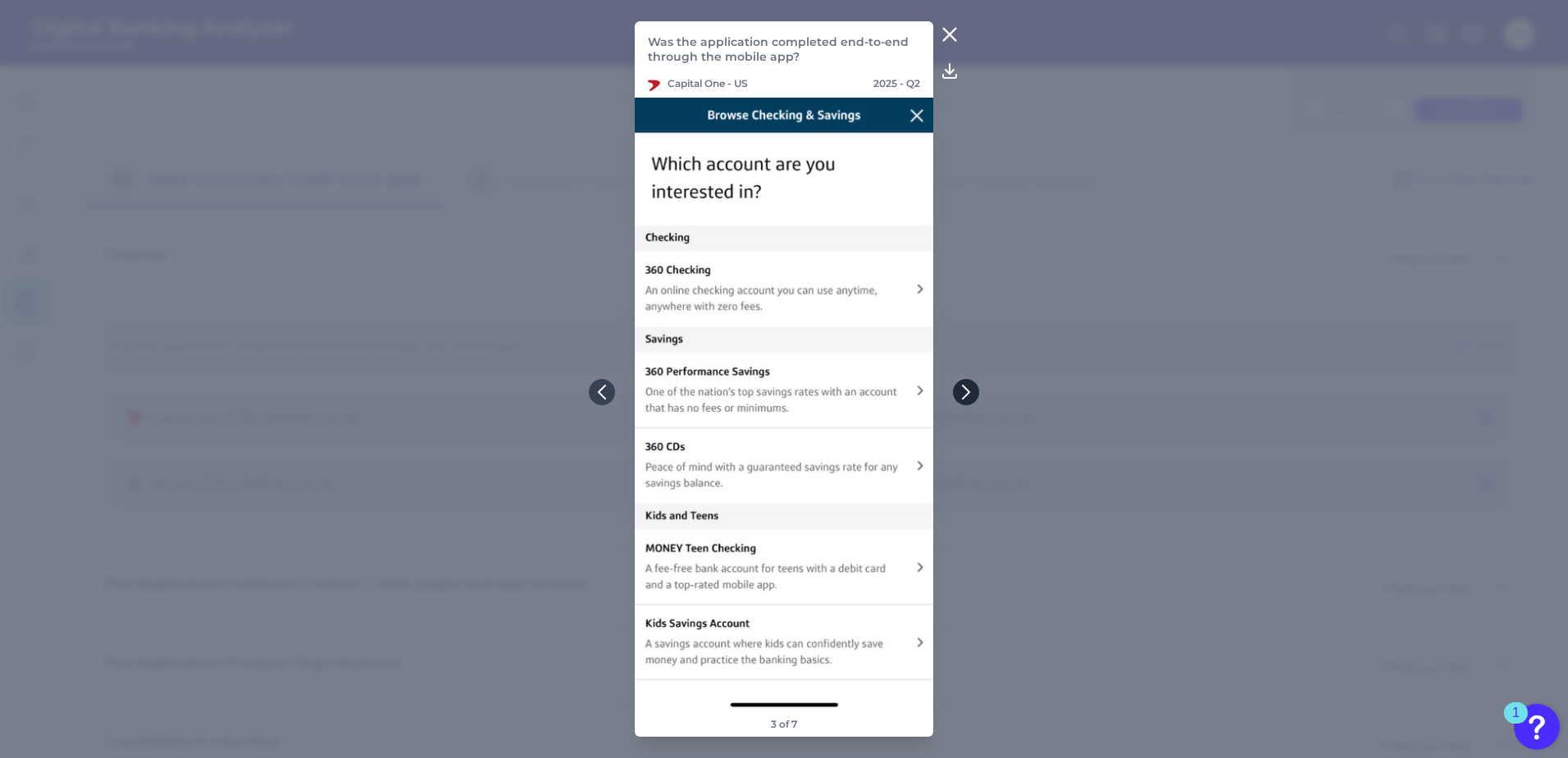
click at [958, 391] on button at bounding box center [966, 392] width 27 height 27
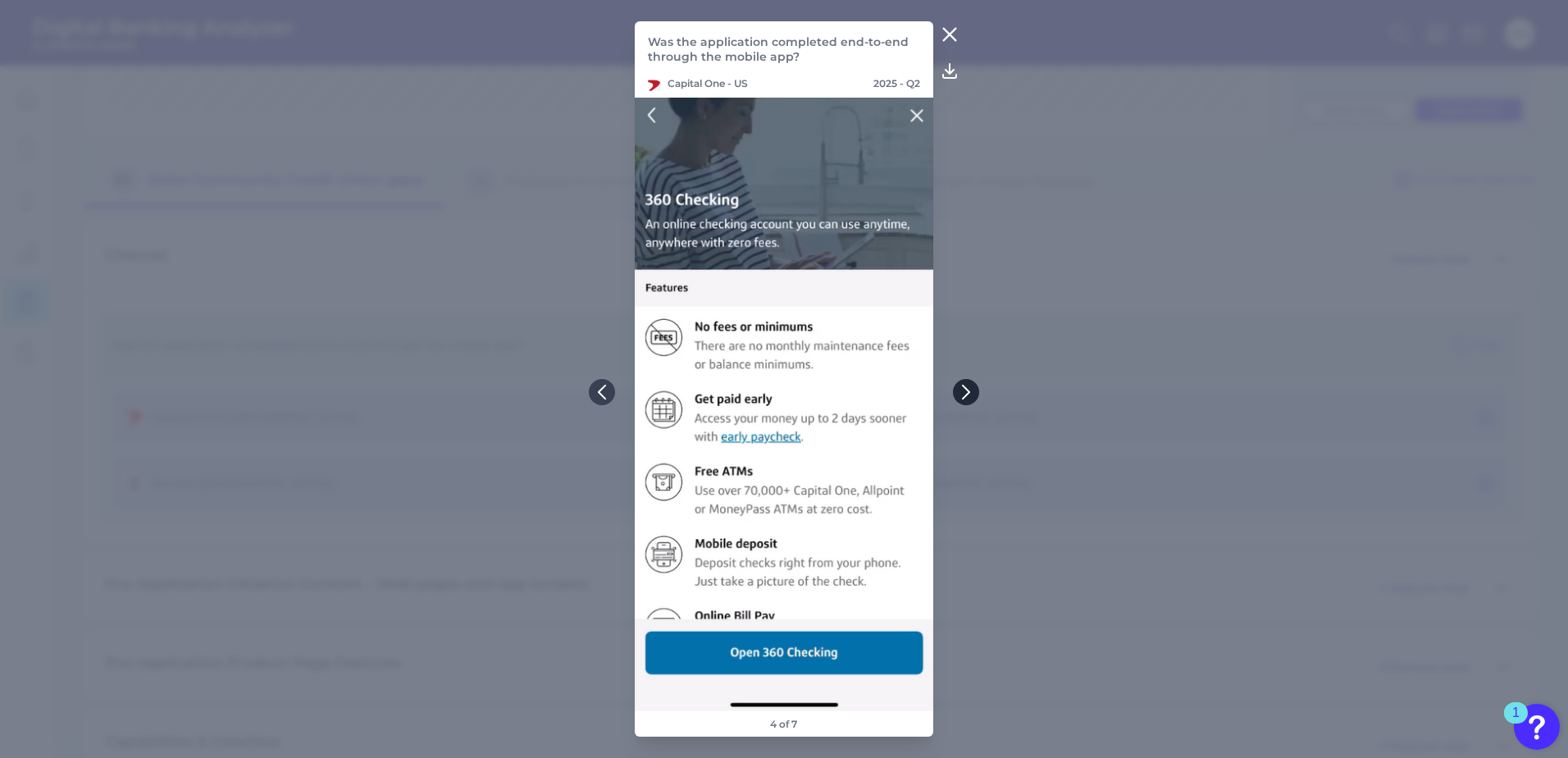
click at [958, 387] on icon at bounding box center [966, 392] width 15 height 15
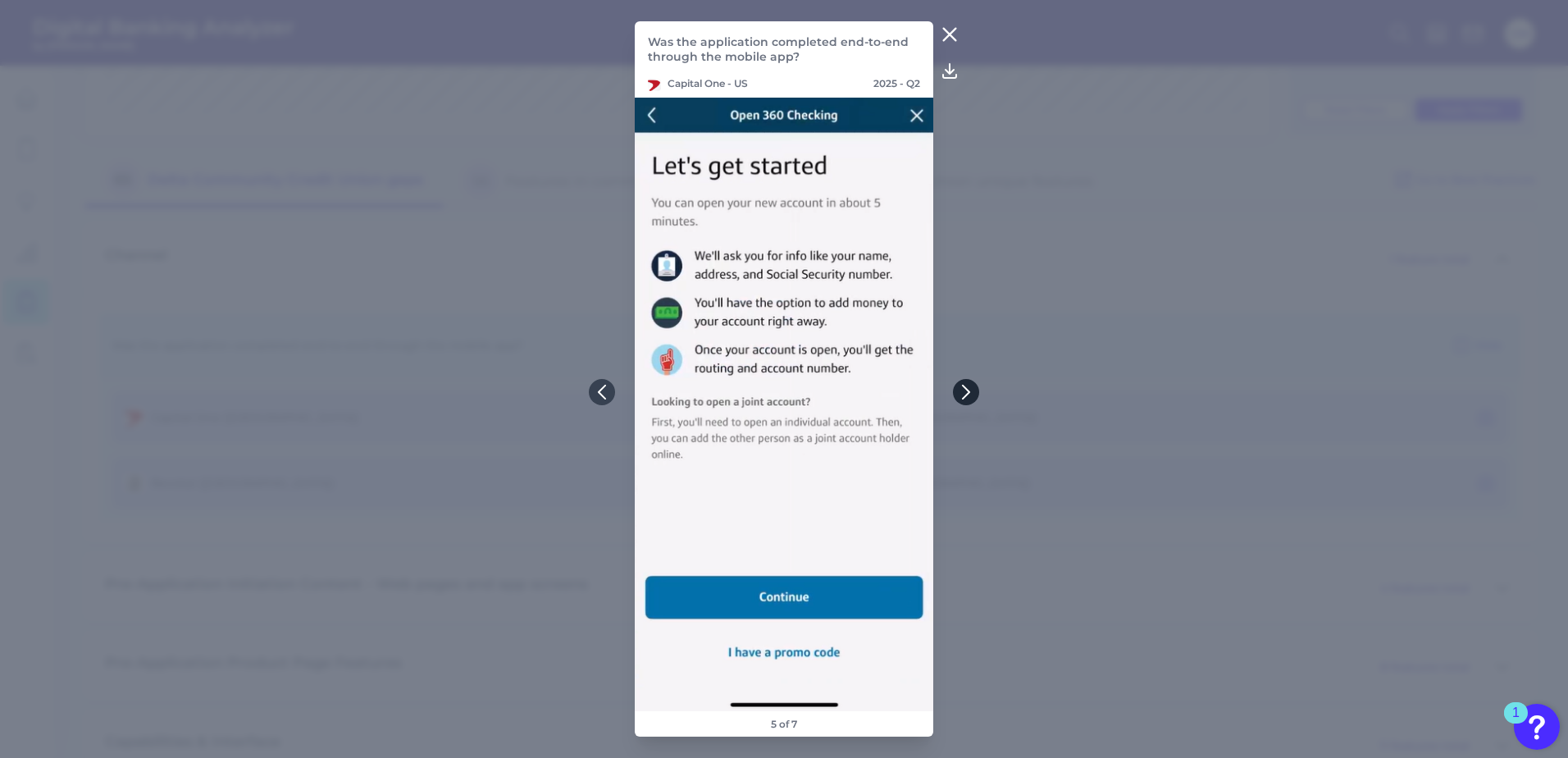
click at [954, 388] on button at bounding box center [966, 392] width 27 height 27
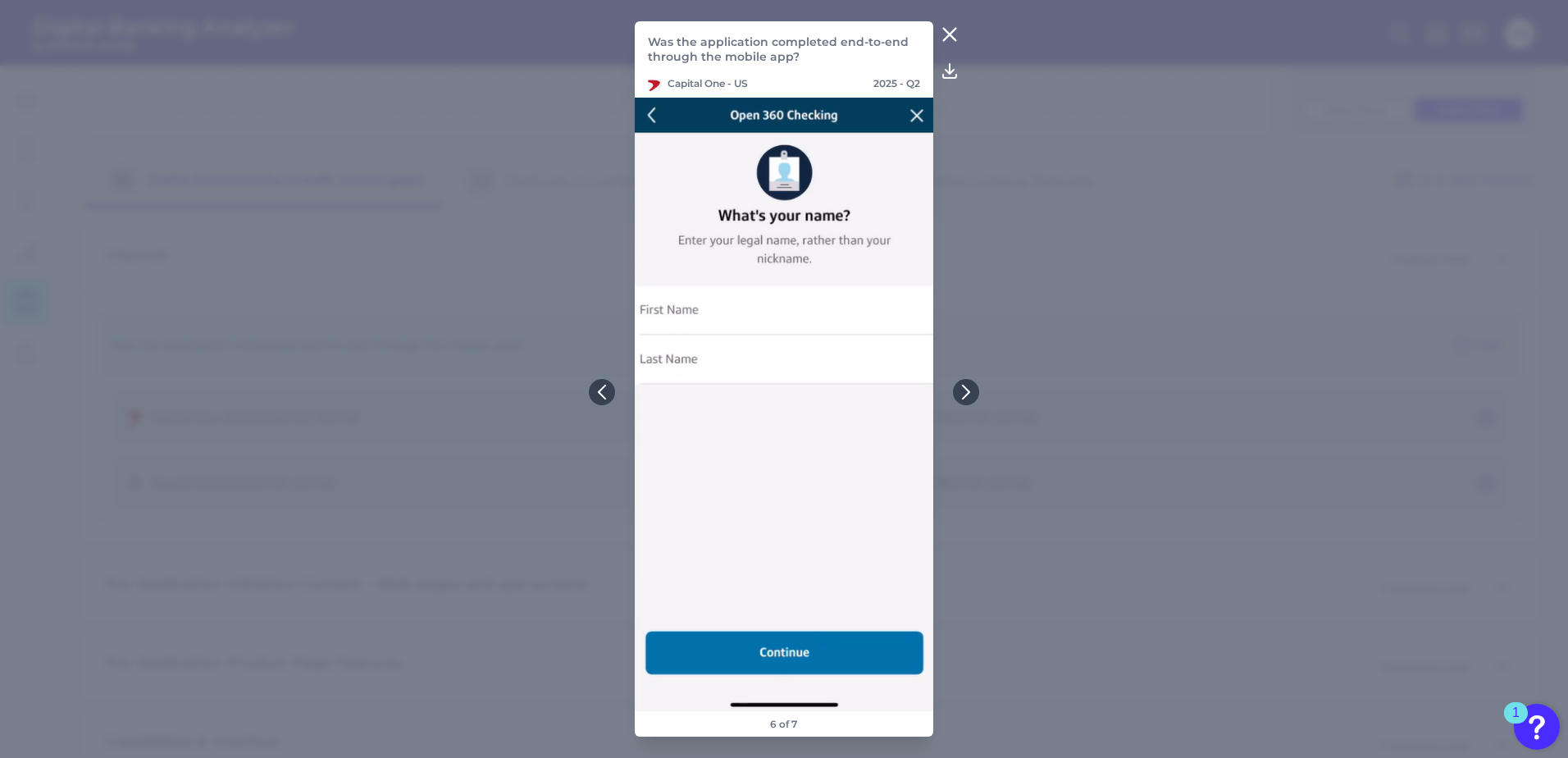
click at [948, 30] on icon at bounding box center [950, 35] width 20 height 20
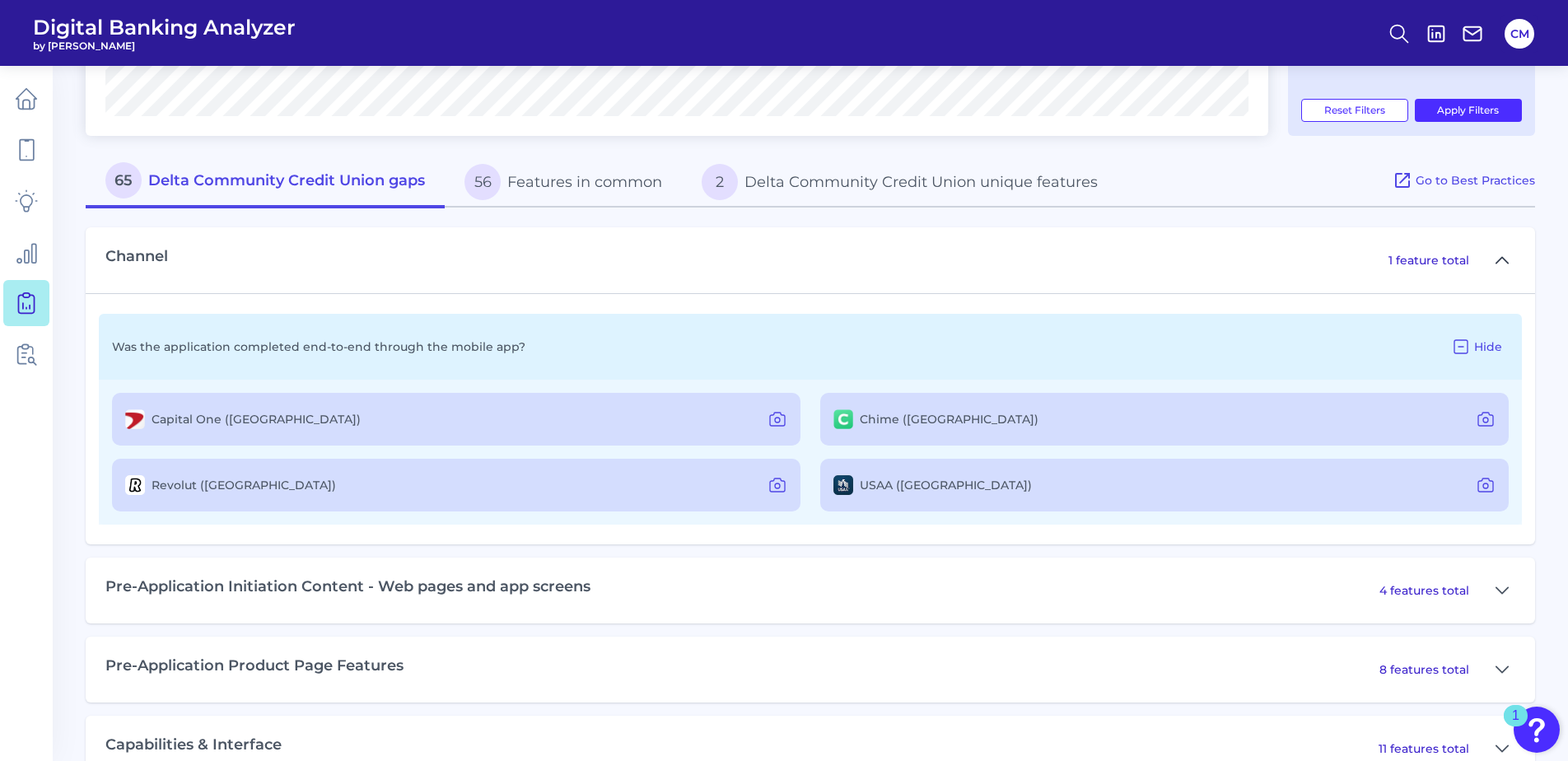
click at [1504, 263] on icon at bounding box center [1503, 260] width 13 height 20
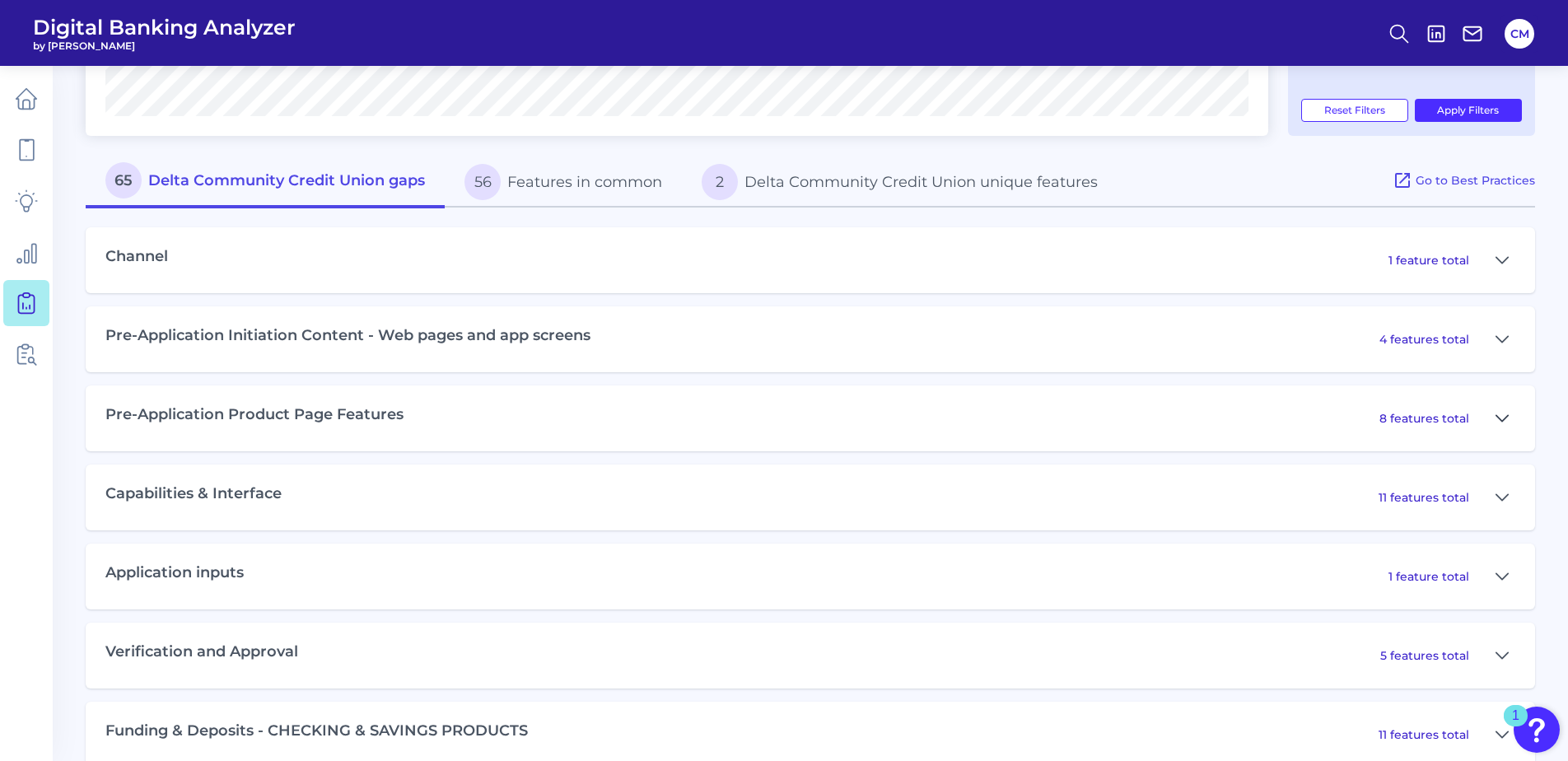
click at [1500, 410] on icon at bounding box center [1503, 419] width 13 height 20
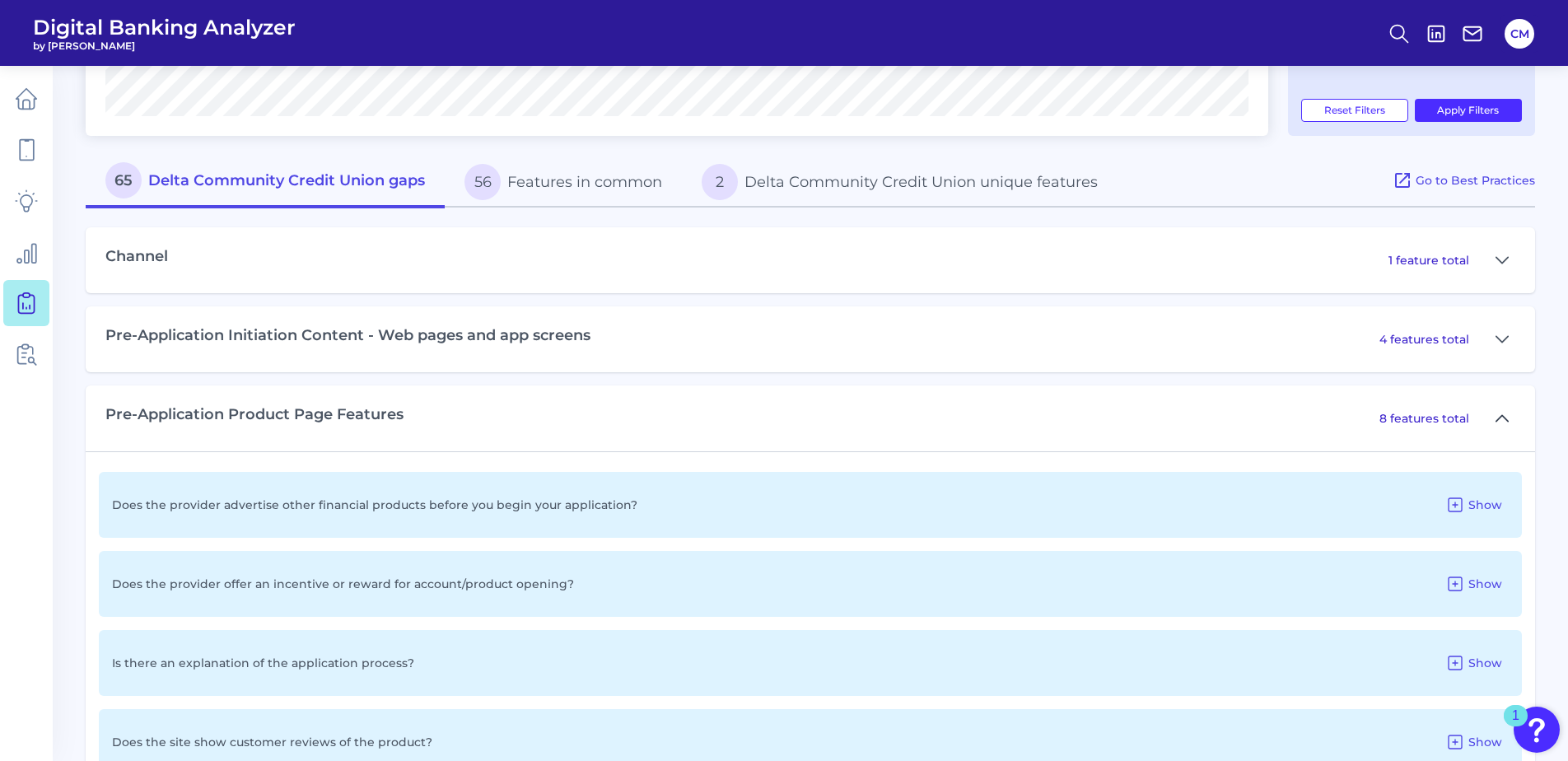
drag, startPoint x: 1500, startPoint y: 410, endPoint x: 1514, endPoint y: 408, distance: 14.1
click at [1509, 409] on button at bounding box center [1503, 419] width 27 height 27
